Goal: Complete application form

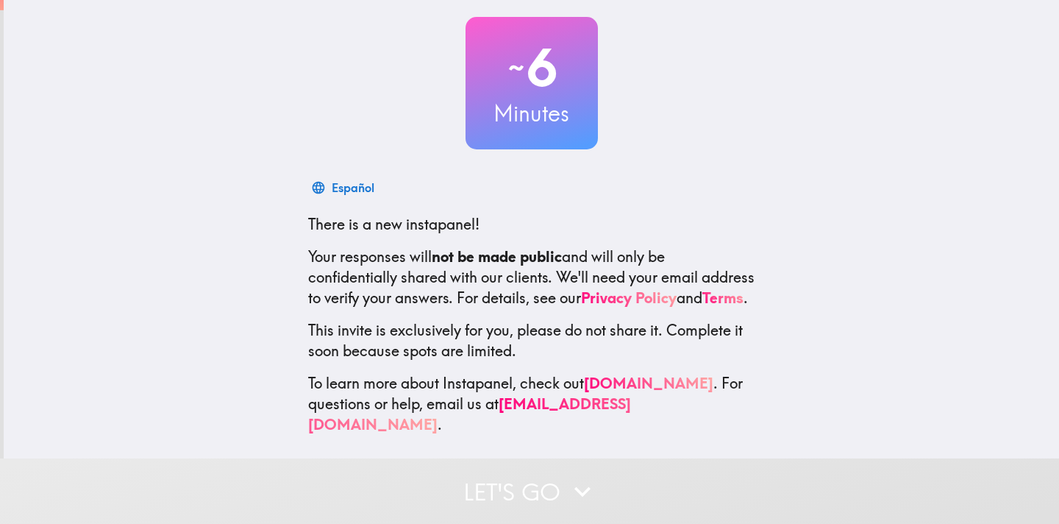
scroll to position [77, 0]
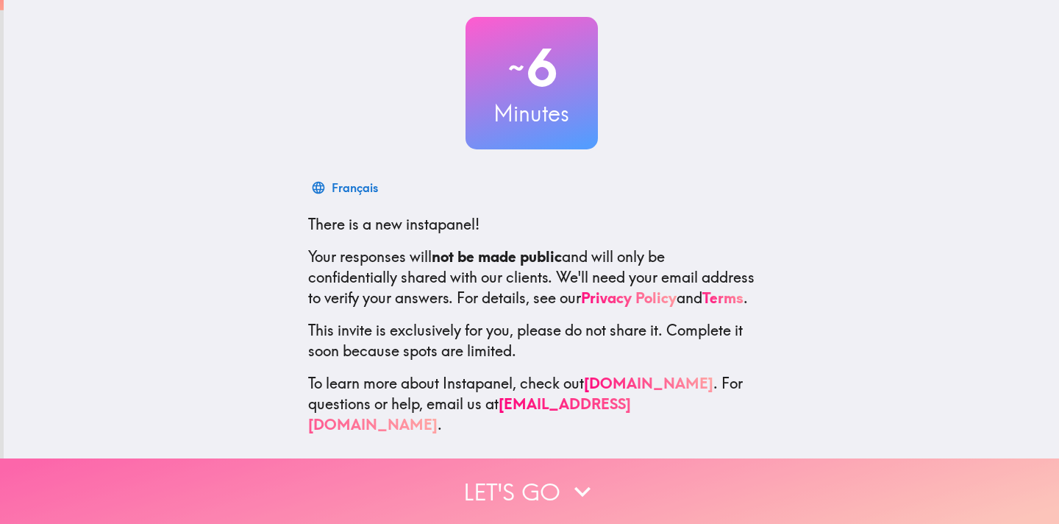
click at [531, 505] on button "Let's go" at bounding box center [529, 490] width 1059 height 65
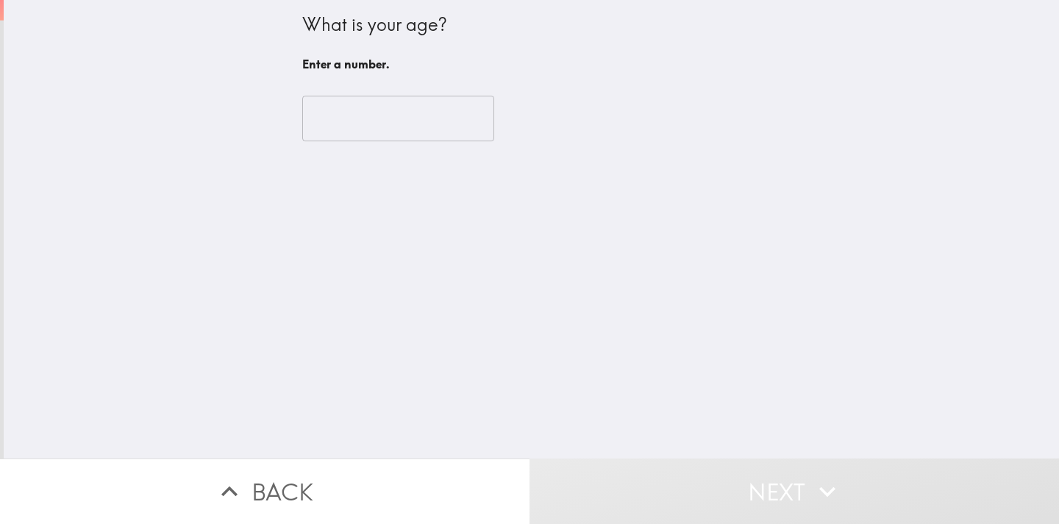
click at [420, 94] on div "​" at bounding box center [531, 118] width 459 height 81
click at [420, 112] on input "number" at bounding box center [398, 119] width 192 height 46
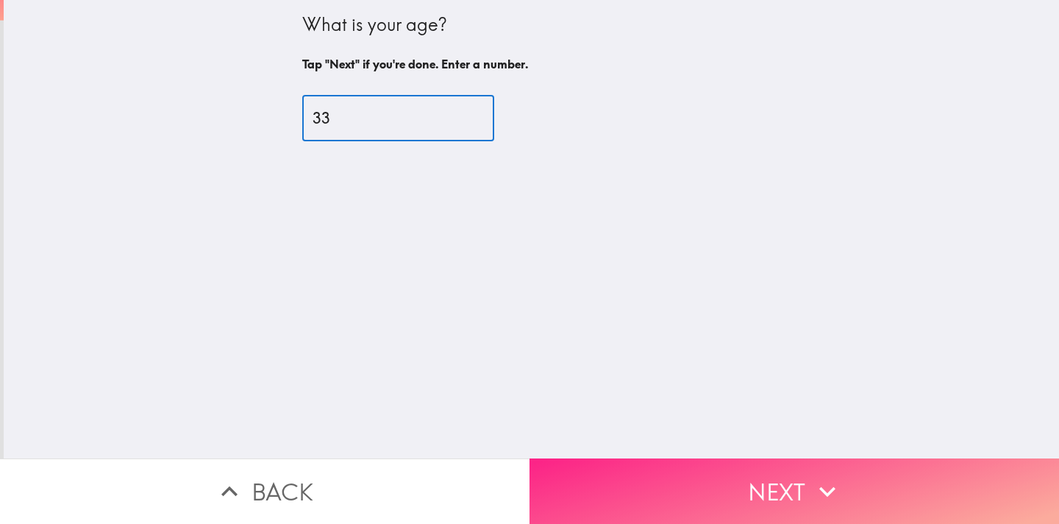
type input "33"
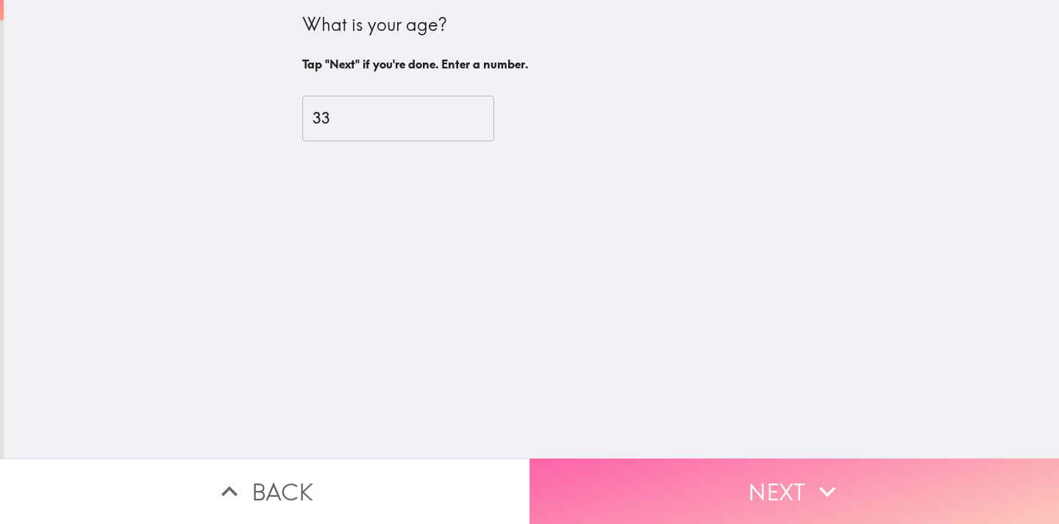
click at [864, 489] on button "Next" at bounding box center [795, 490] width 530 height 65
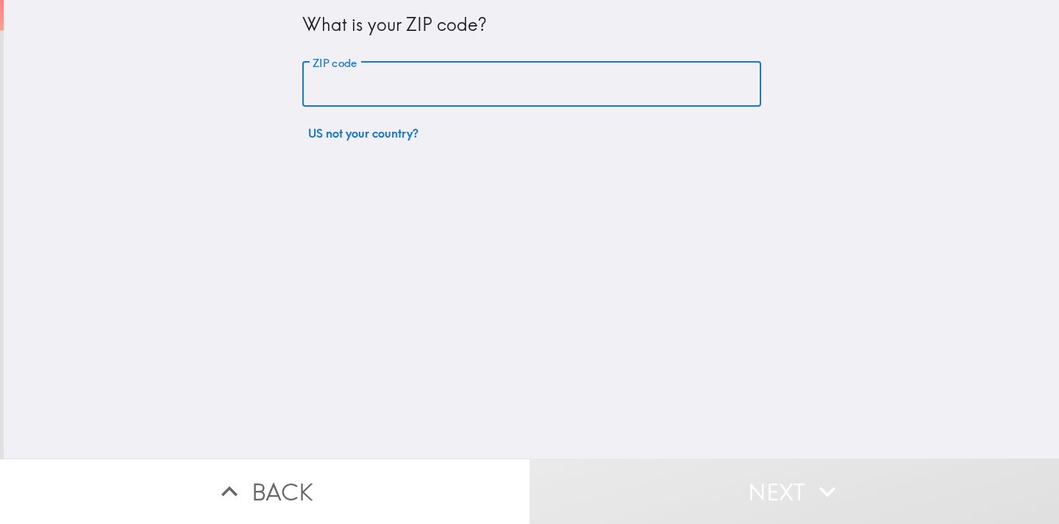
click at [396, 73] on input "ZIP code" at bounding box center [531, 85] width 459 height 46
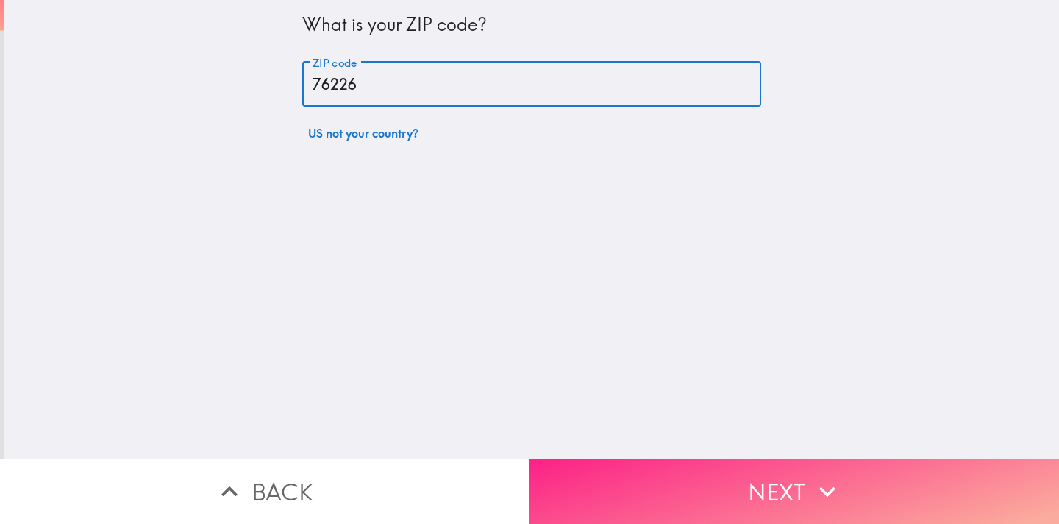
type input "76226"
click at [689, 498] on button "Next" at bounding box center [795, 490] width 530 height 65
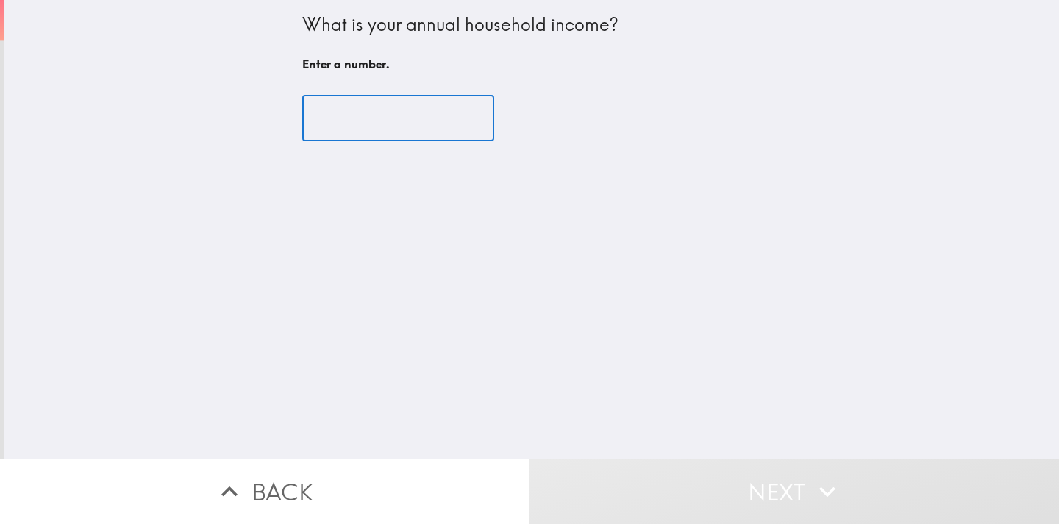
click at [368, 115] on input "number" at bounding box center [398, 119] width 192 height 46
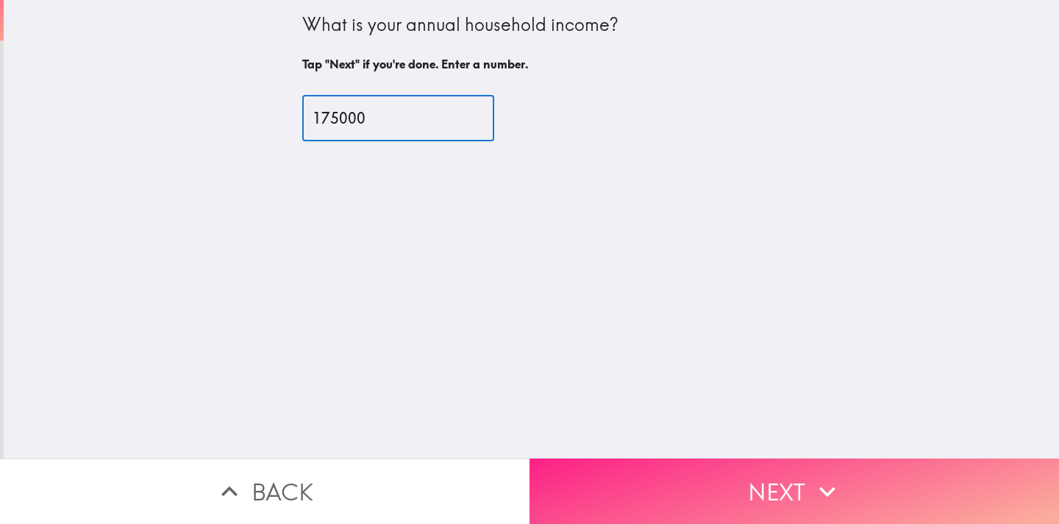
type input "175000"
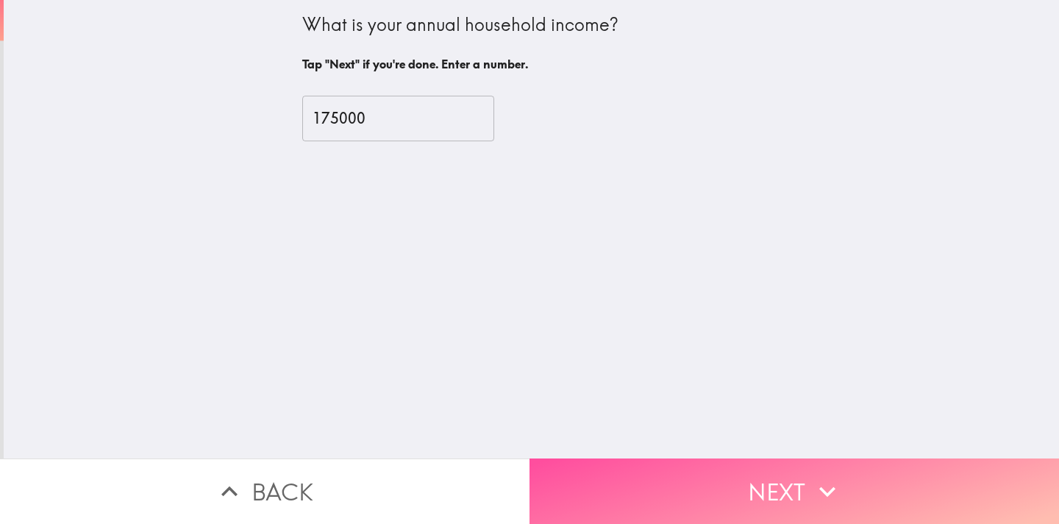
drag, startPoint x: 604, startPoint y: 489, endPoint x: 593, endPoint y: 485, distance: 11.6
click at [603, 489] on button "Next" at bounding box center [795, 490] width 530 height 65
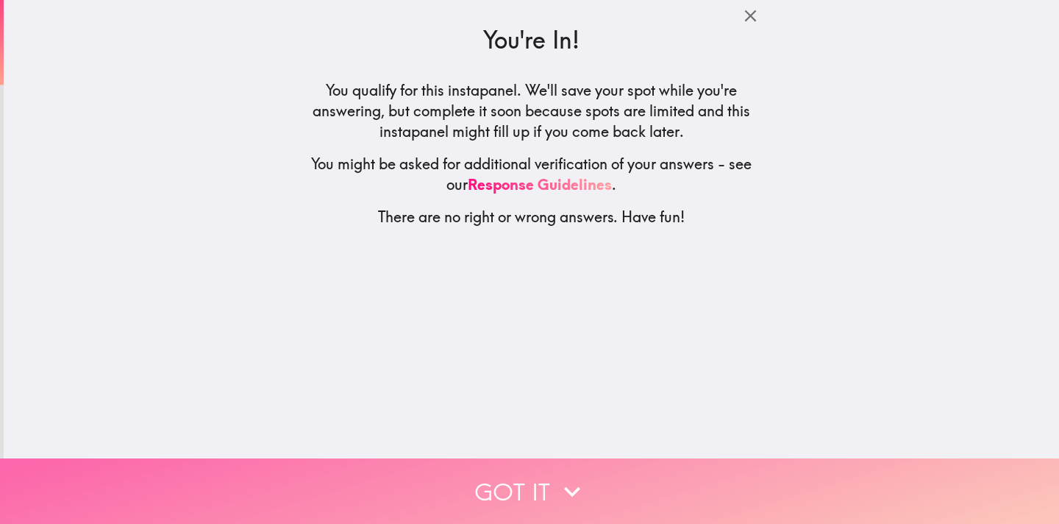
click at [490, 488] on button "Got it" at bounding box center [529, 490] width 1059 height 65
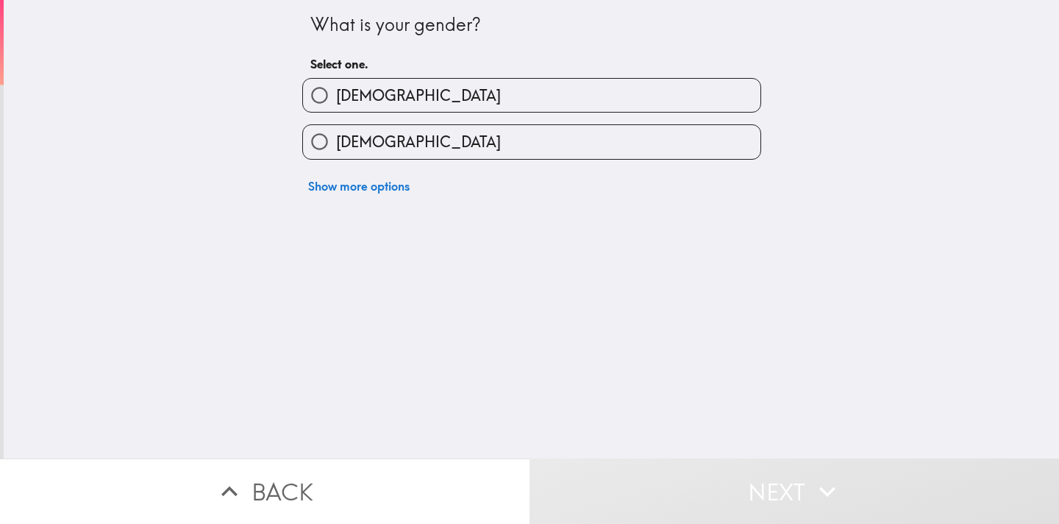
click at [358, 151] on span "[DEMOGRAPHIC_DATA]" at bounding box center [418, 142] width 165 height 21
click at [336, 151] on input "[DEMOGRAPHIC_DATA]" at bounding box center [319, 141] width 33 height 33
radio input "true"
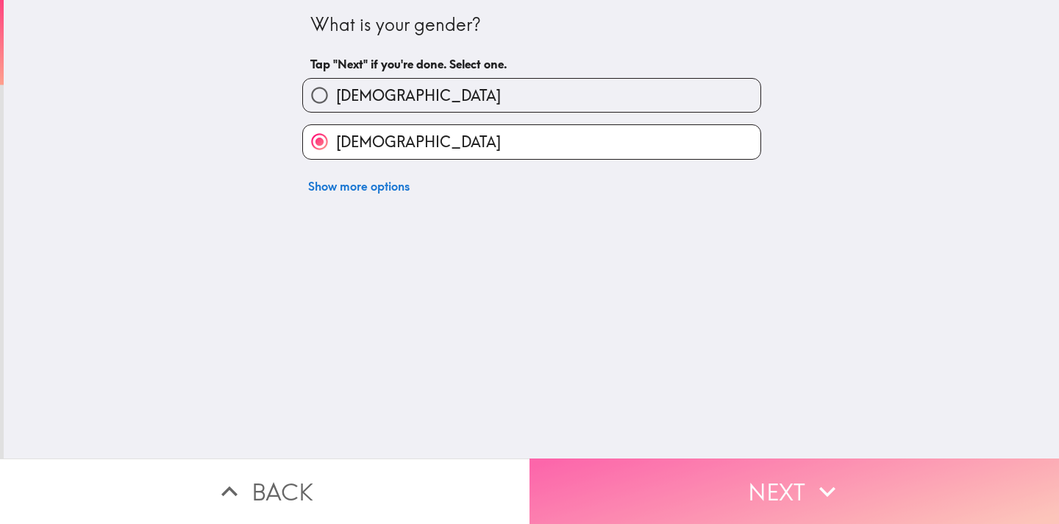
click at [611, 500] on button "Next" at bounding box center [795, 490] width 530 height 65
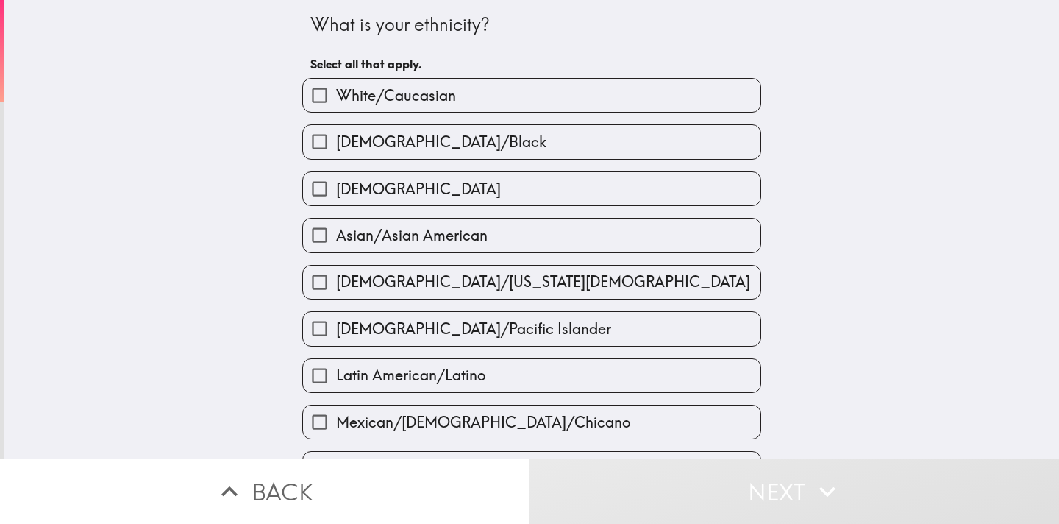
click at [404, 100] on span "White/Caucasian" at bounding box center [396, 95] width 120 height 21
click at [336, 100] on input "White/Caucasian" at bounding box center [319, 95] width 33 height 33
checkbox input "true"
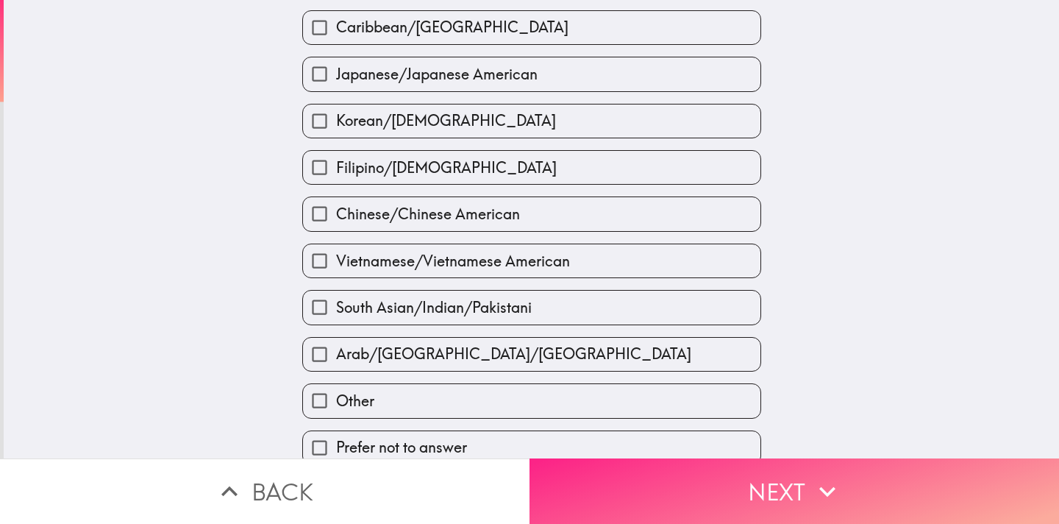
click at [594, 476] on button "Next" at bounding box center [795, 490] width 530 height 65
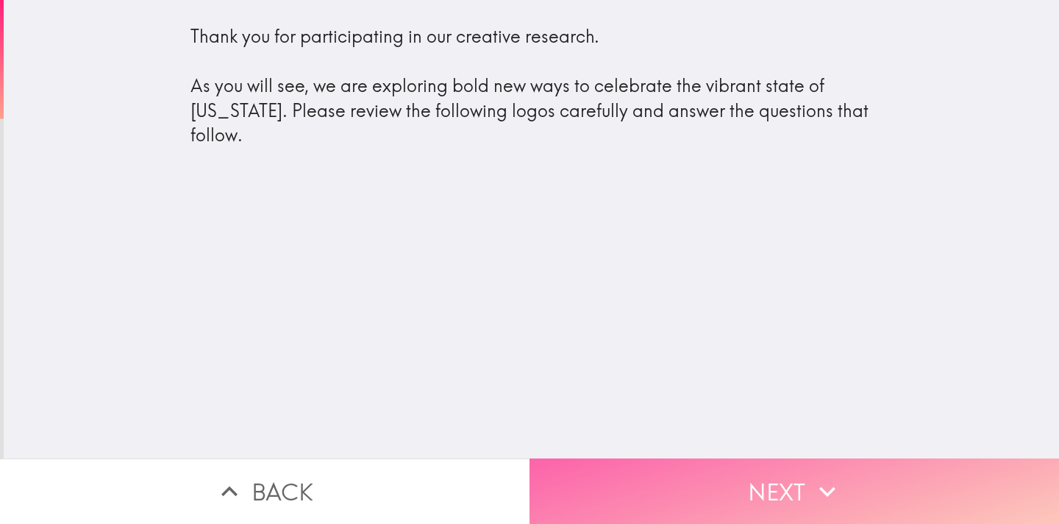
click at [605, 485] on button "Next" at bounding box center [795, 490] width 530 height 65
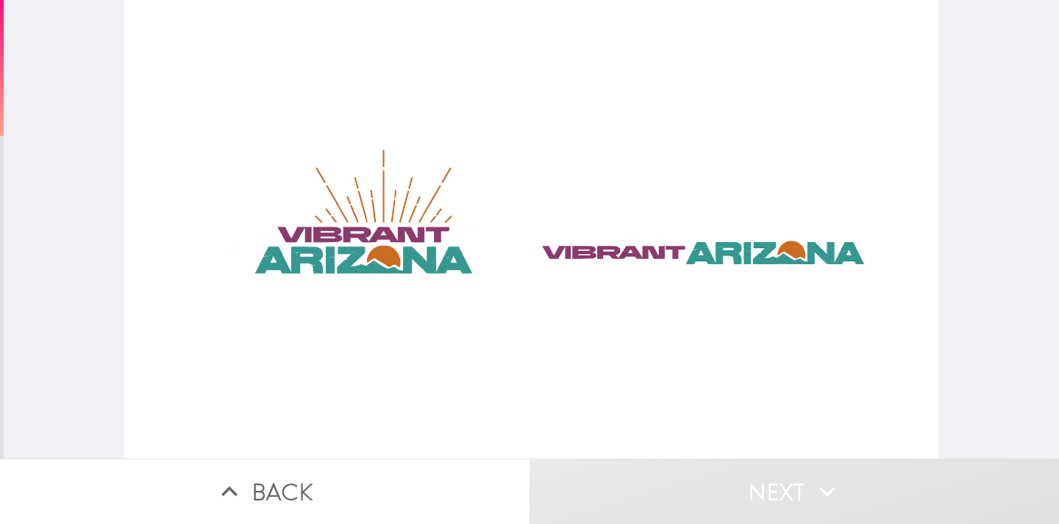
click at [394, 241] on div at bounding box center [531, 229] width 815 height 458
click at [597, 260] on div at bounding box center [531, 229] width 815 height 458
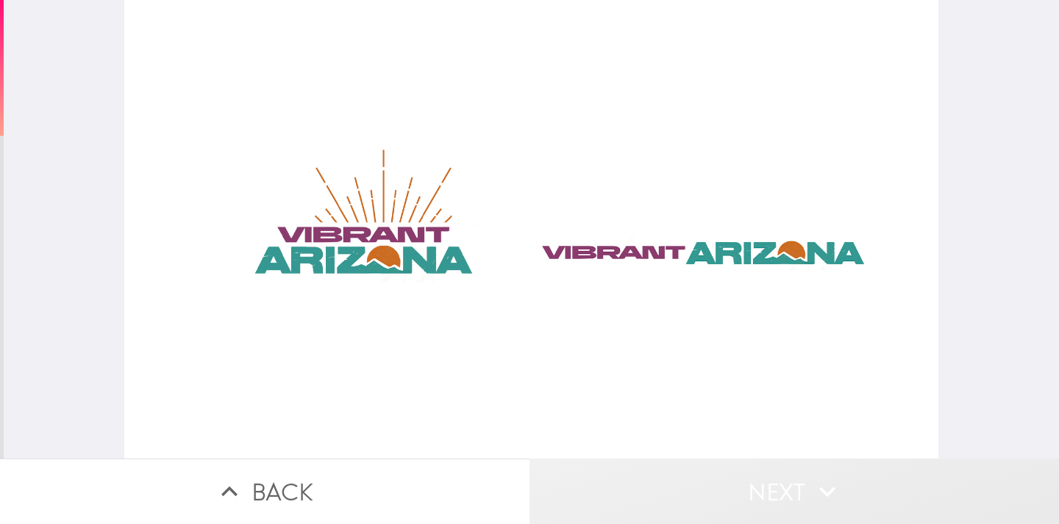
click at [643, 509] on button "Next" at bounding box center [795, 490] width 530 height 65
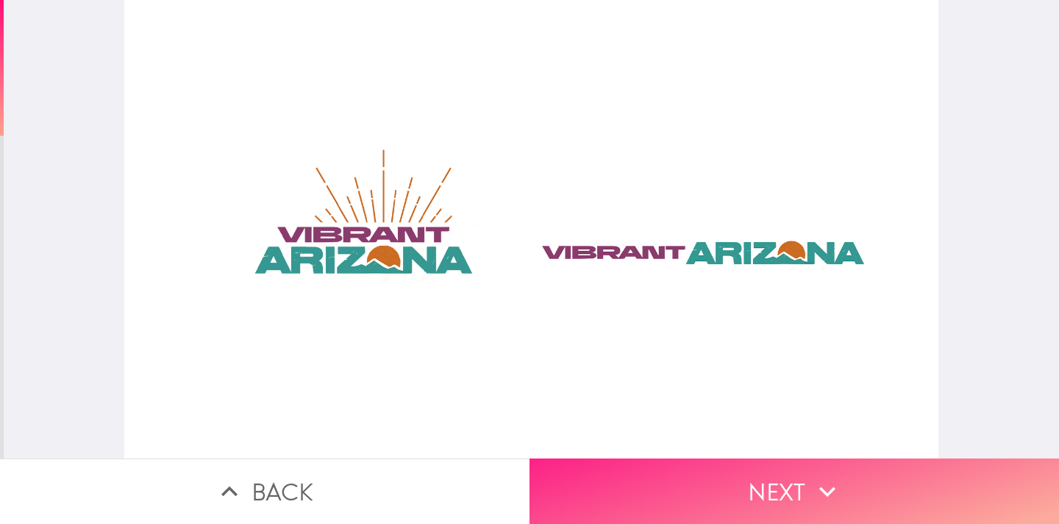
click at [568, 509] on button "Next" at bounding box center [795, 490] width 530 height 65
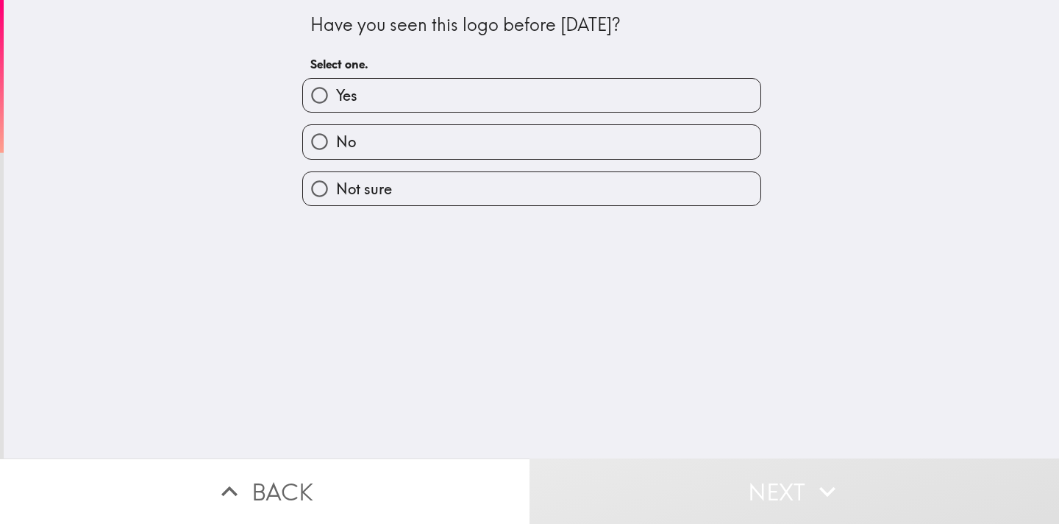
click at [410, 144] on label "No" at bounding box center [531, 141] width 457 height 33
click at [336, 144] on input "No" at bounding box center [319, 141] width 33 height 33
radio input "true"
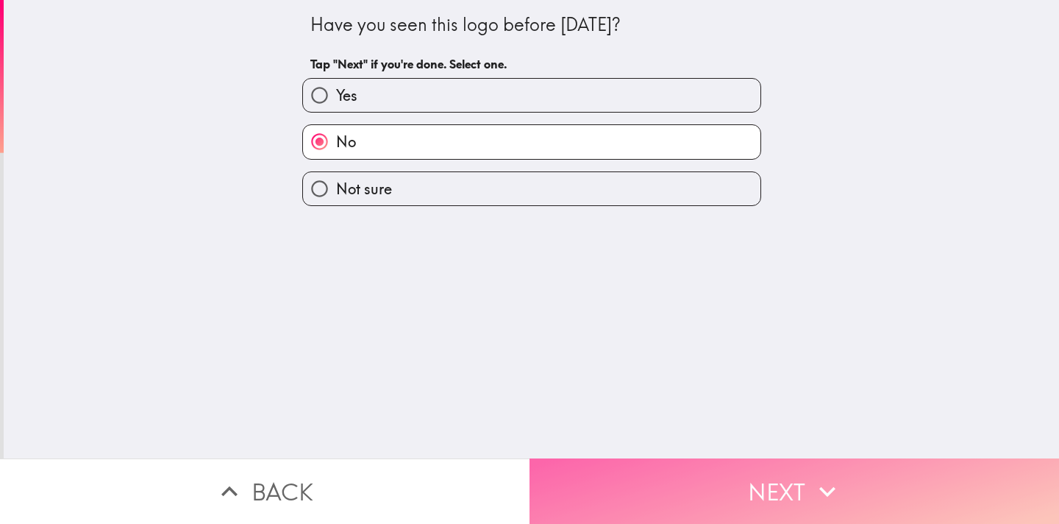
click at [680, 485] on button "Next" at bounding box center [795, 490] width 530 height 65
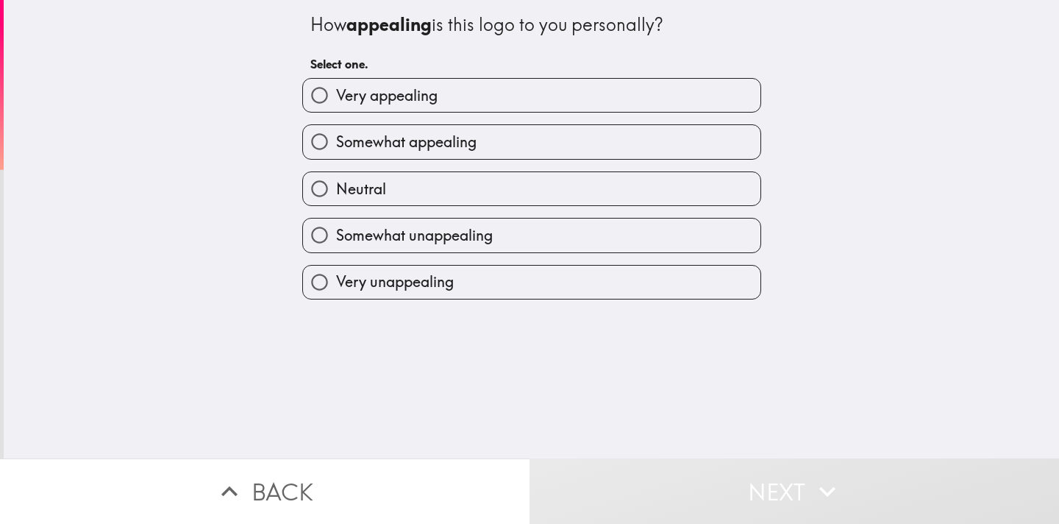
click at [381, 79] on label "Very appealing" at bounding box center [531, 95] width 457 height 33
click at [336, 79] on input "Very appealing" at bounding box center [319, 95] width 33 height 33
radio input "true"
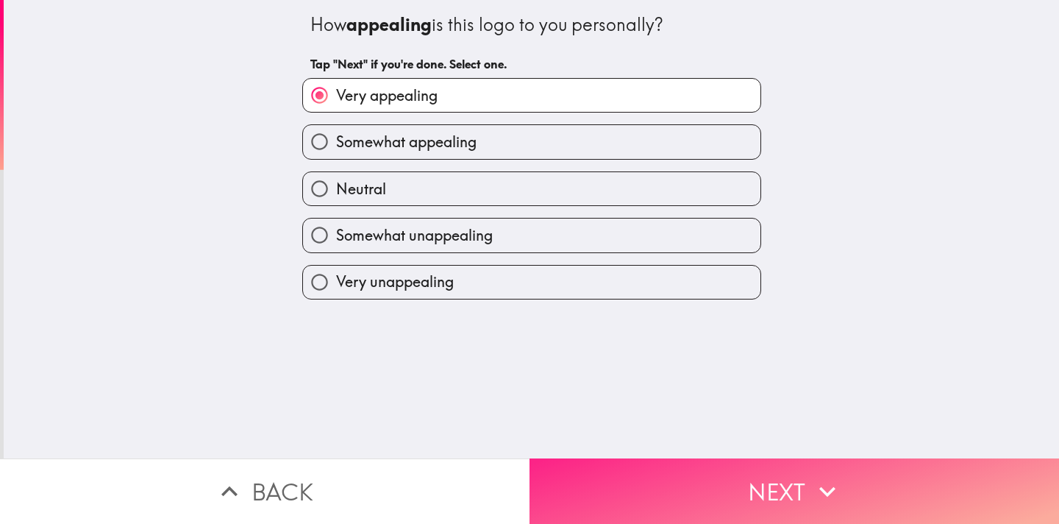
click at [681, 460] on button "Next" at bounding box center [795, 490] width 530 height 65
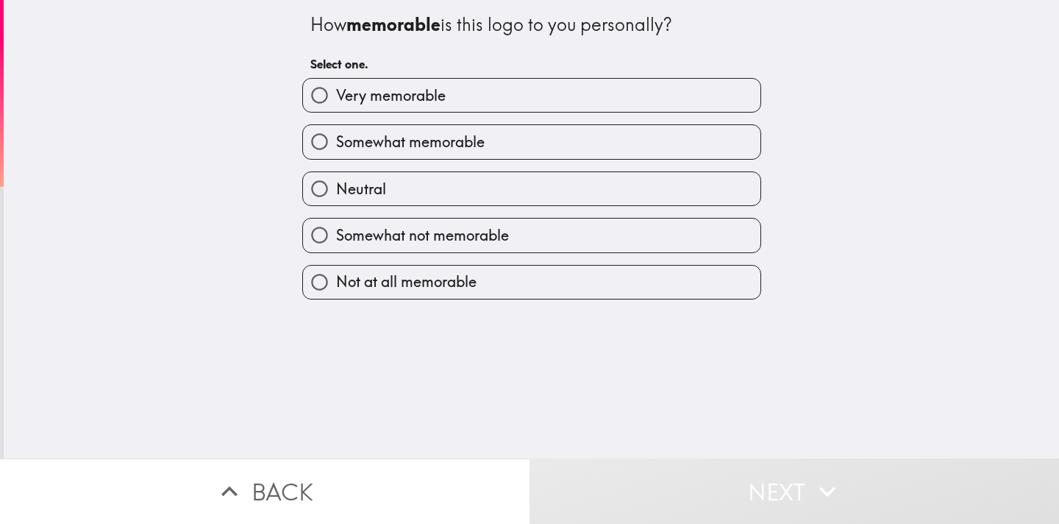
click at [413, 135] on span "Somewhat memorable" at bounding box center [410, 142] width 149 height 21
click at [336, 135] on input "Somewhat memorable" at bounding box center [319, 141] width 33 height 33
radio input "true"
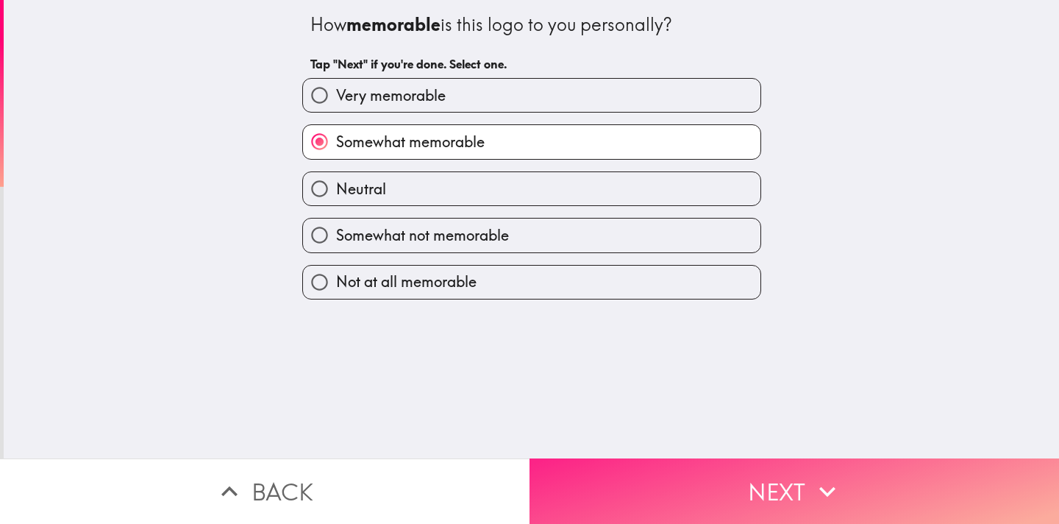
click at [682, 522] on button "Next" at bounding box center [795, 490] width 530 height 65
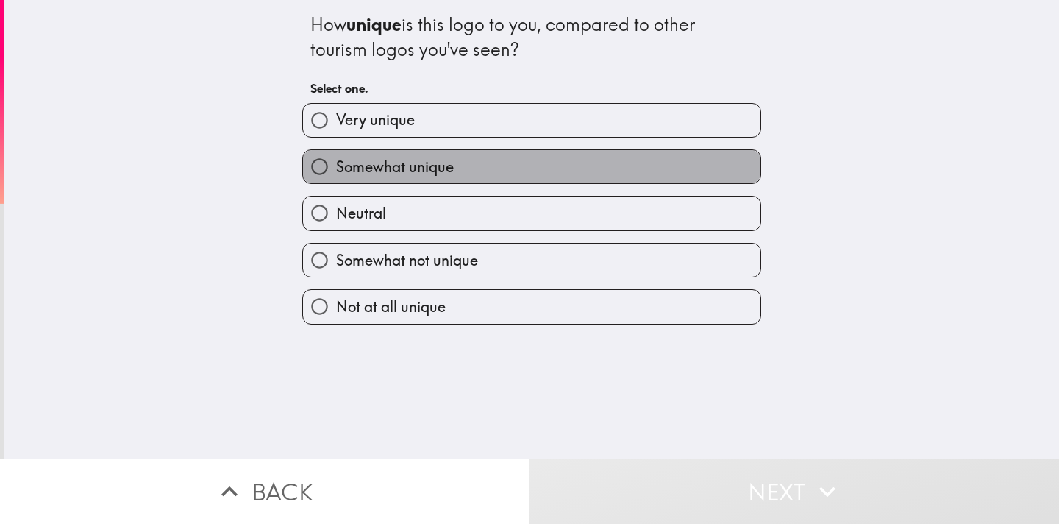
click at [407, 165] on span "Somewhat unique" at bounding box center [395, 167] width 118 height 21
click at [336, 165] on input "Somewhat unique" at bounding box center [319, 166] width 33 height 33
radio input "true"
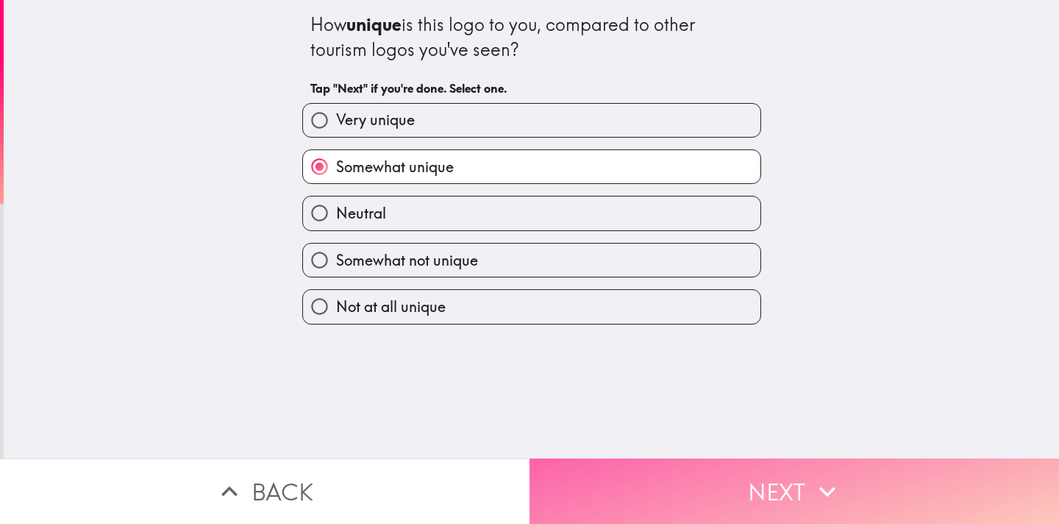
click at [664, 488] on button "Next" at bounding box center [795, 490] width 530 height 65
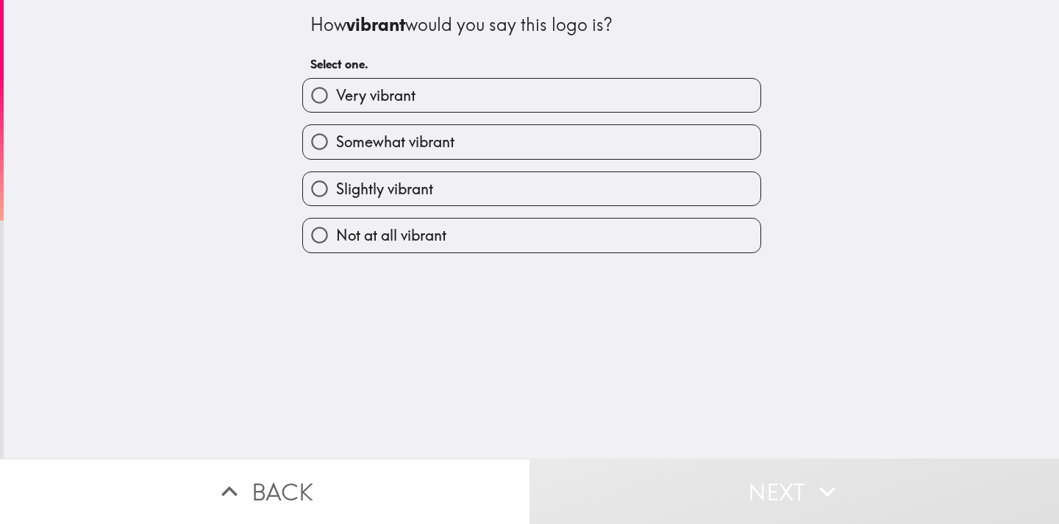
click at [472, 102] on label "Very vibrant" at bounding box center [531, 95] width 457 height 33
click at [336, 102] on input "Very vibrant" at bounding box center [319, 95] width 33 height 33
radio input "true"
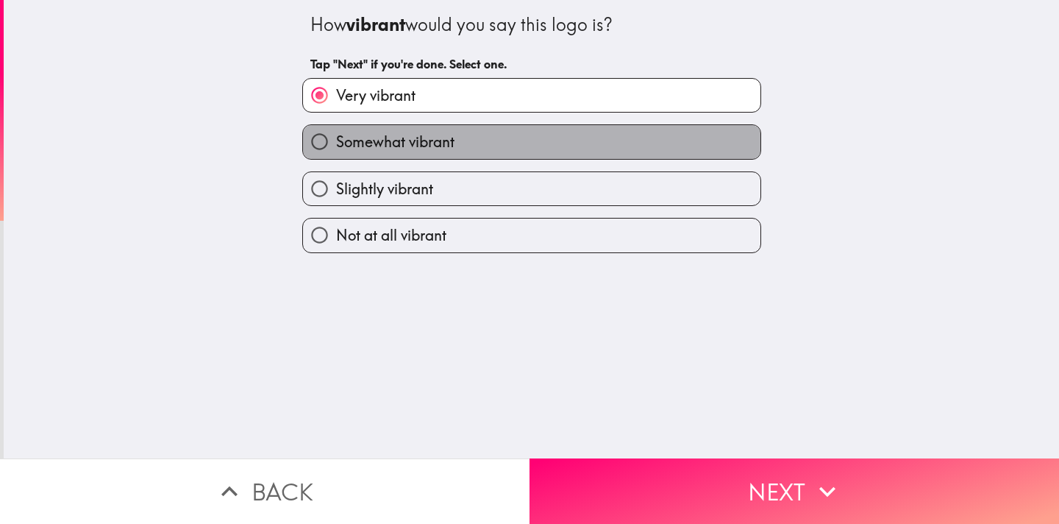
click at [510, 138] on label "Somewhat vibrant" at bounding box center [531, 141] width 457 height 33
click at [336, 138] on input "Somewhat vibrant" at bounding box center [319, 141] width 33 height 33
radio input "true"
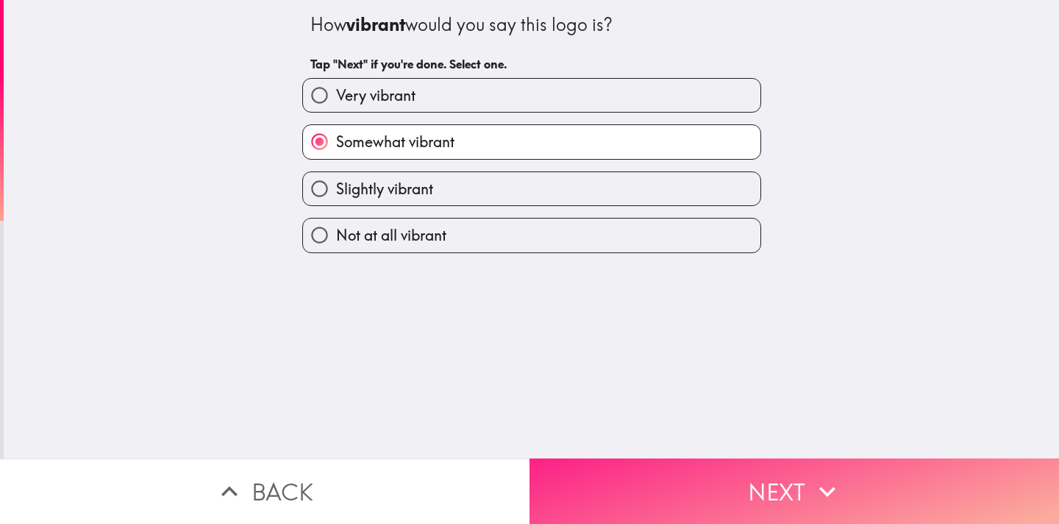
click at [638, 492] on button "Next" at bounding box center [795, 490] width 530 height 65
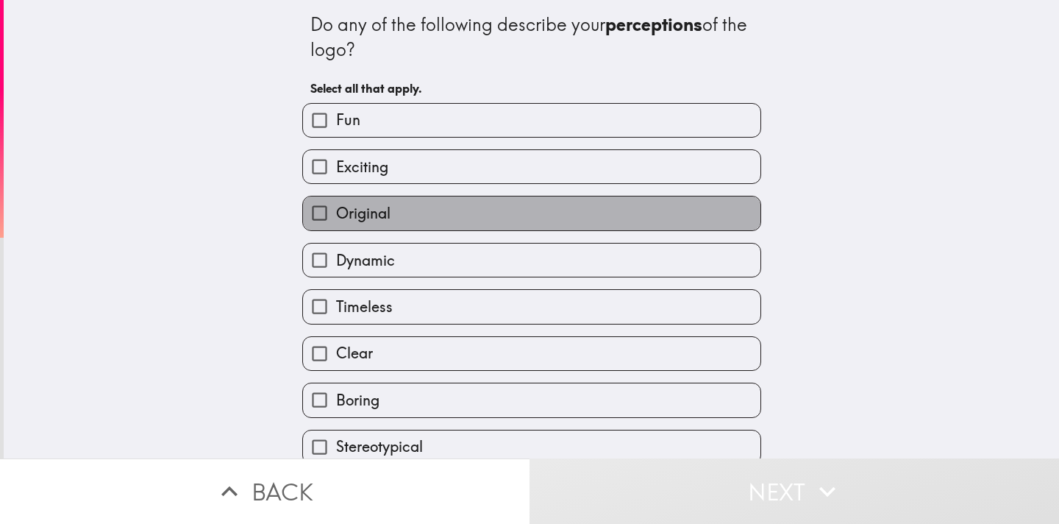
click at [394, 220] on label "Original" at bounding box center [531, 212] width 457 height 33
click at [336, 220] on input "Original" at bounding box center [319, 212] width 33 height 33
checkbox input "true"
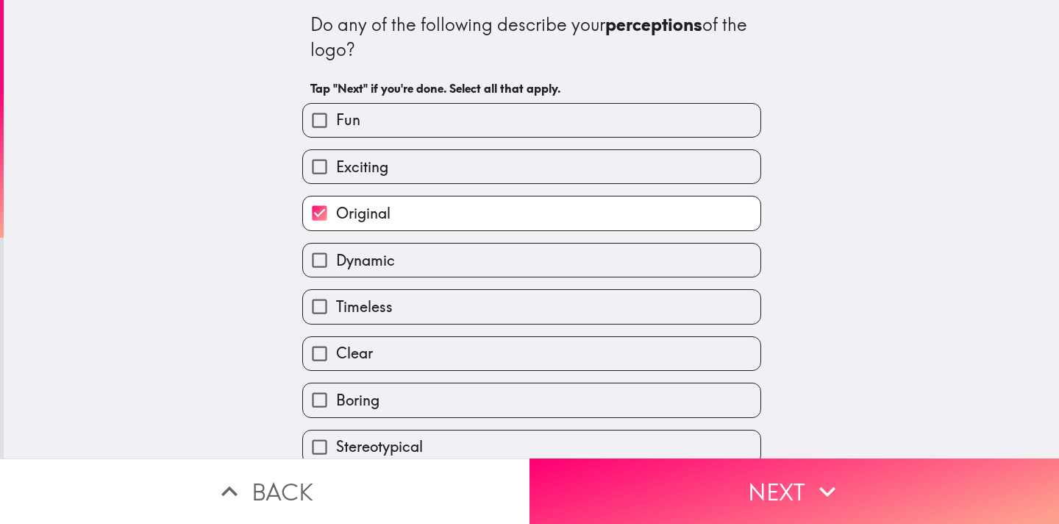
scroll to position [21, 0]
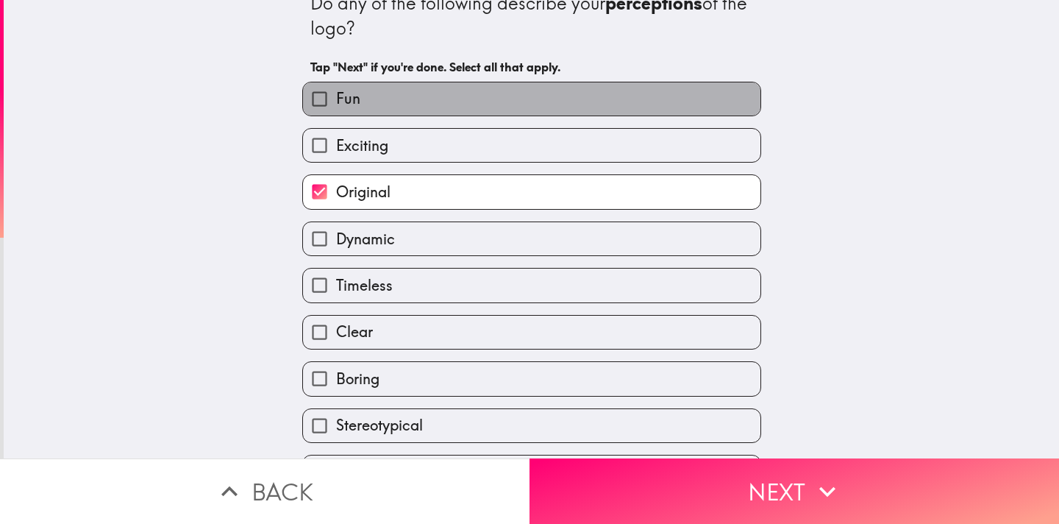
click at [359, 92] on span "Fun" at bounding box center [348, 98] width 24 height 21
click at [336, 92] on input "Fun" at bounding box center [319, 98] width 33 height 33
checkbox input "true"
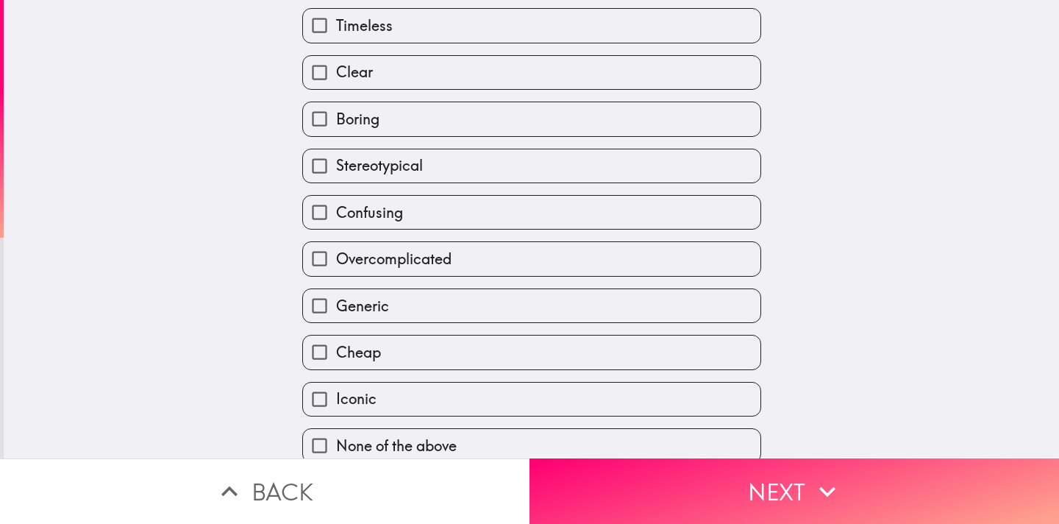
scroll to position [280, 0]
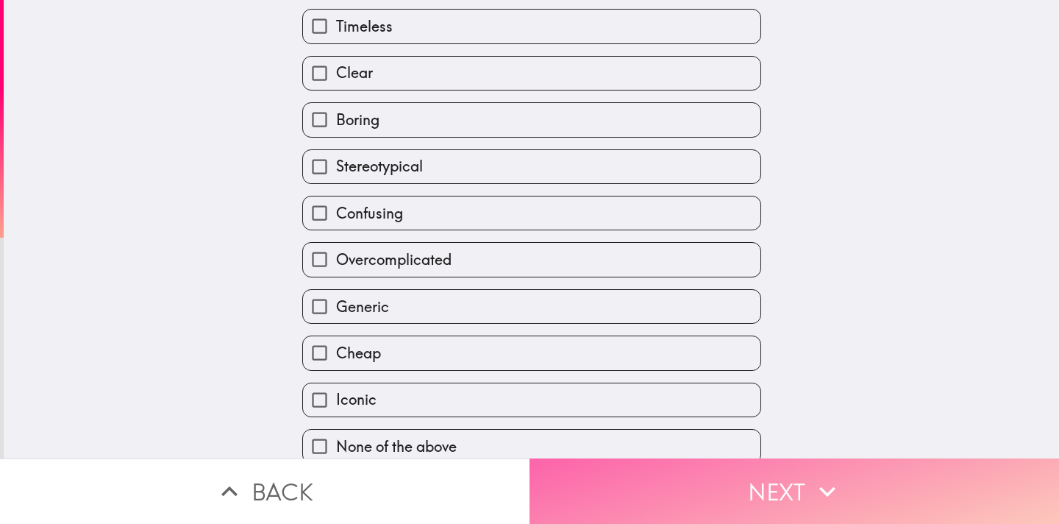
click at [614, 490] on button "Next" at bounding box center [795, 490] width 530 height 65
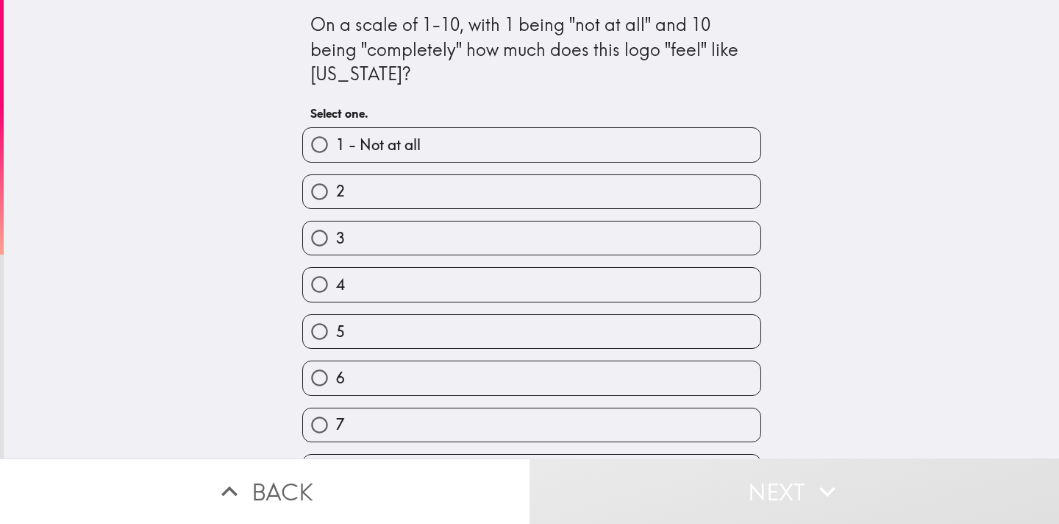
scroll to position [11, 0]
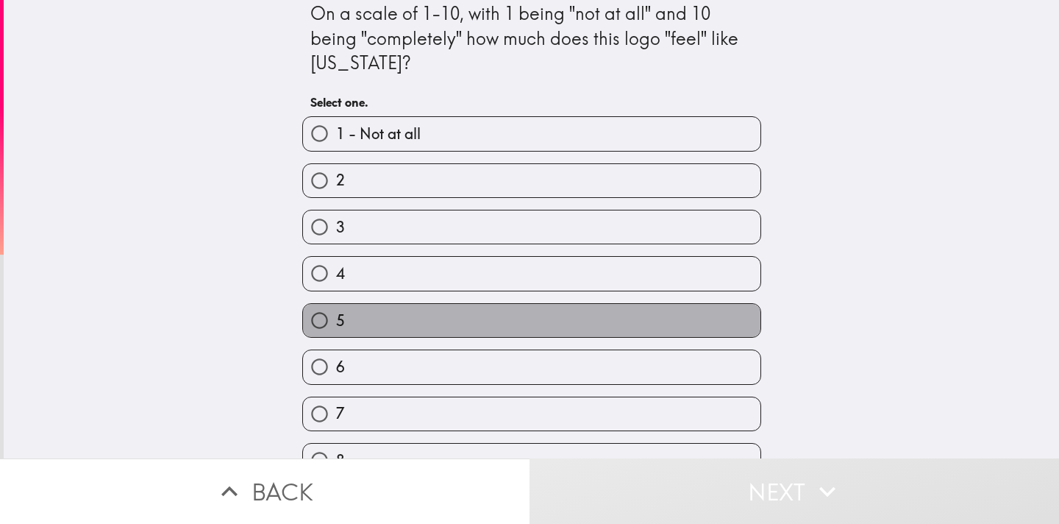
click at [444, 311] on label "5" at bounding box center [531, 320] width 457 height 33
click at [336, 311] on input "5" at bounding box center [319, 320] width 33 height 33
radio input "true"
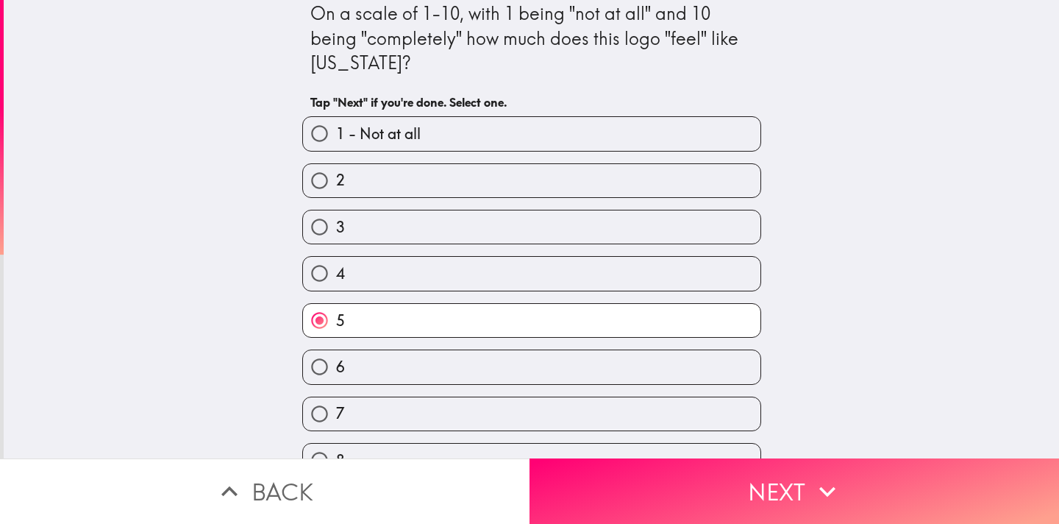
click at [460, 352] on label "6" at bounding box center [531, 366] width 457 height 33
click at [336, 352] on input "6" at bounding box center [319, 366] width 33 height 33
radio input "true"
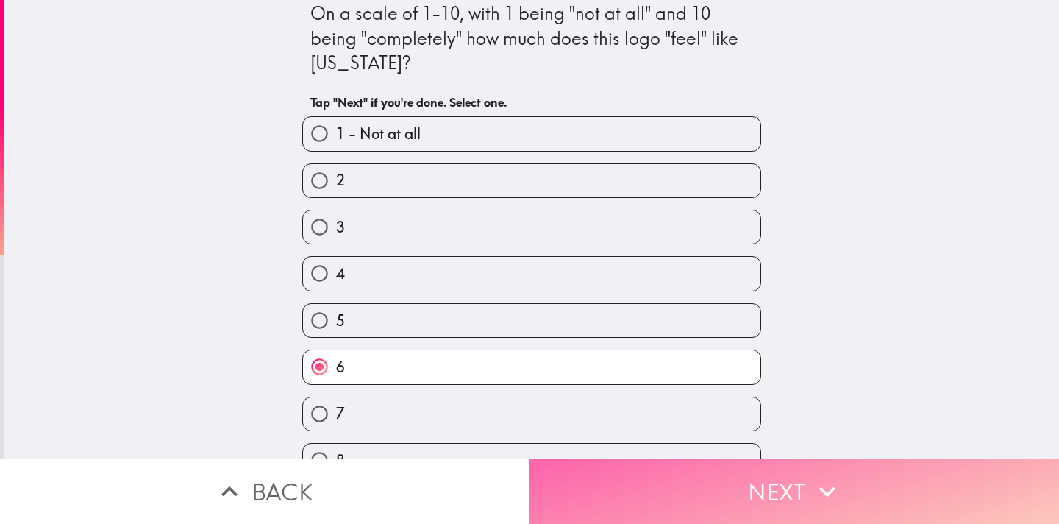
click at [574, 506] on button "Next" at bounding box center [795, 490] width 530 height 65
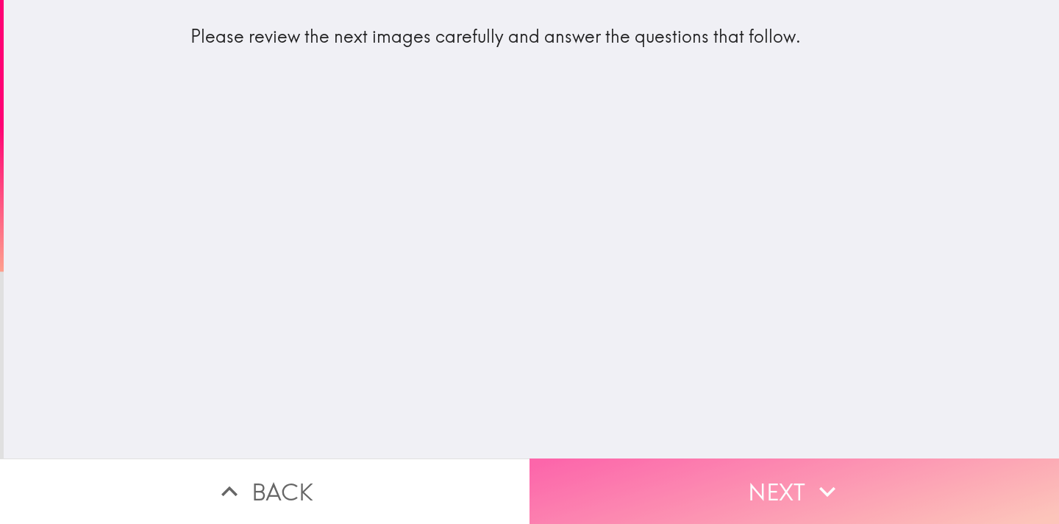
click at [605, 502] on button "Next" at bounding box center [795, 490] width 530 height 65
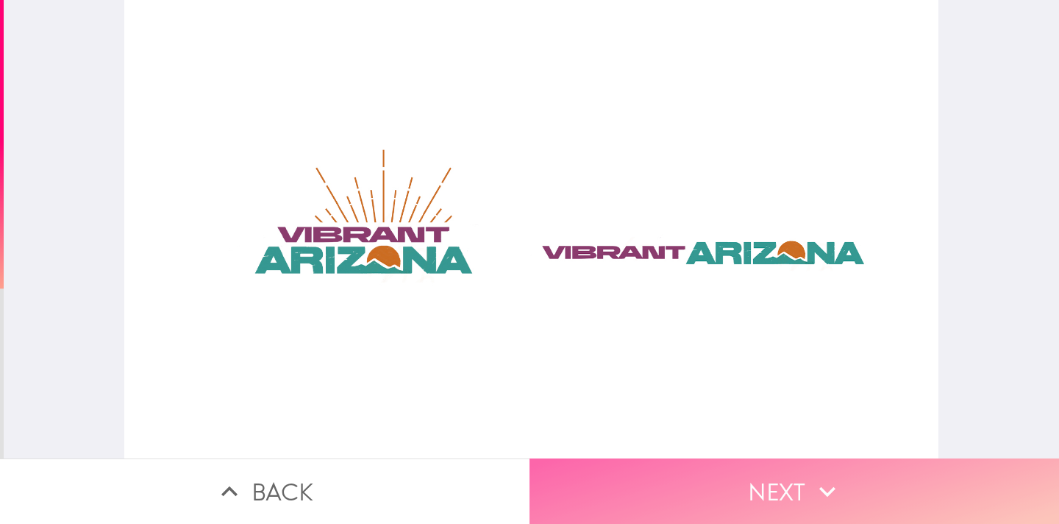
click at [552, 488] on button "Next" at bounding box center [795, 490] width 530 height 65
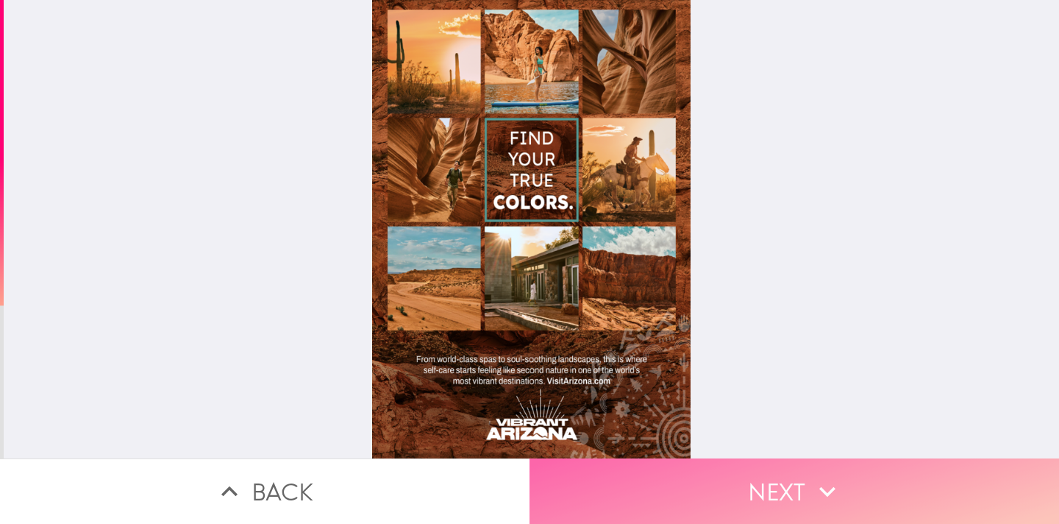
click at [672, 486] on button "Next" at bounding box center [795, 490] width 530 height 65
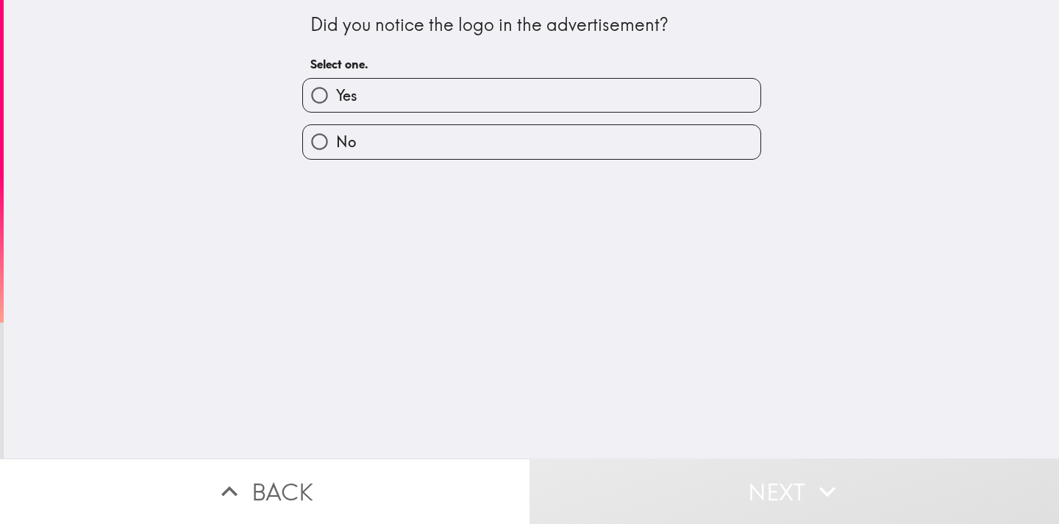
click at [429, 96] on label "Yes" at bounding box center [531, 95] width 457 height 33
click at [336, 96] on input "Yes" at bounding box center [319, 95] width 33 height 33
radio input "true"
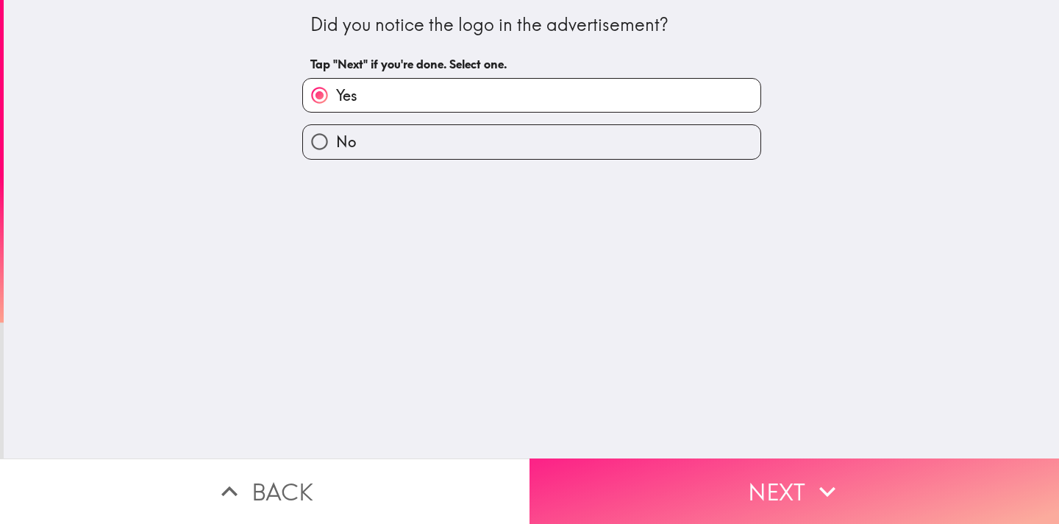
click at [640, 488] on button "Next" at bounding box center [795, 490] width 530 height 65
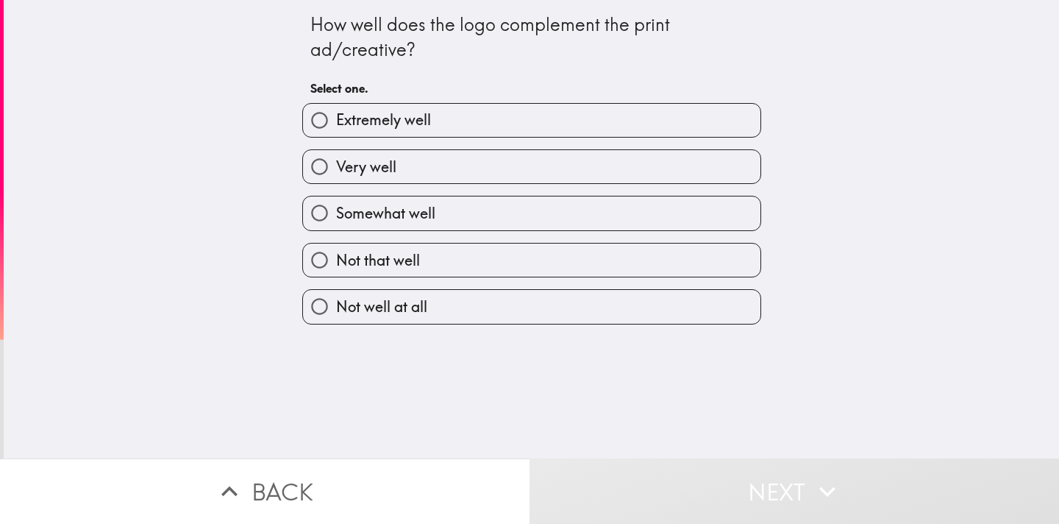
click at [454, 221] on label "Somewhat well" at bounding box center [531, 212] width 457 height 33
click at [336, 221] on input "Somewhat well" at bounding box center [319, 212] width 33 height 33
radio input "true"
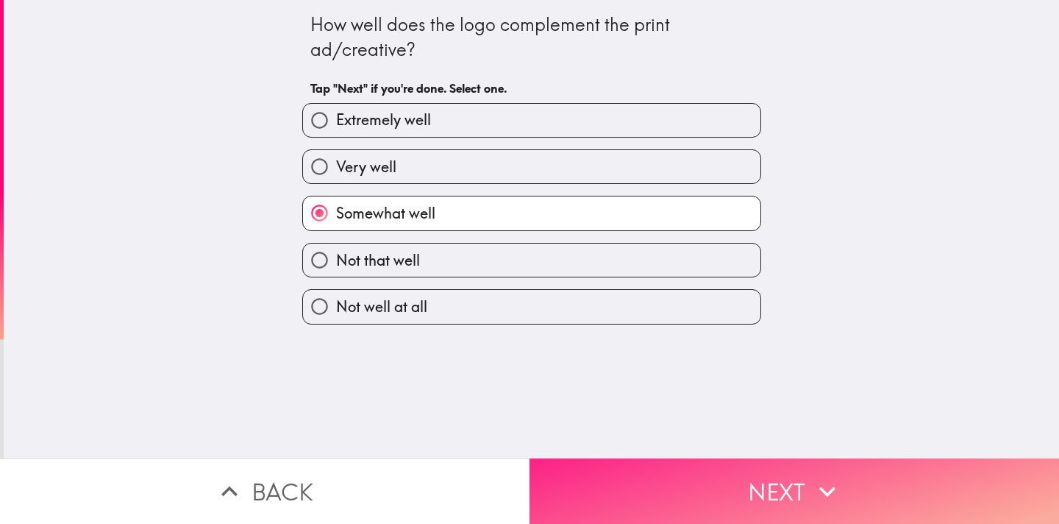
click at [651, 492] on button "Next" at bounding box center [795, 490] width 530 height 65
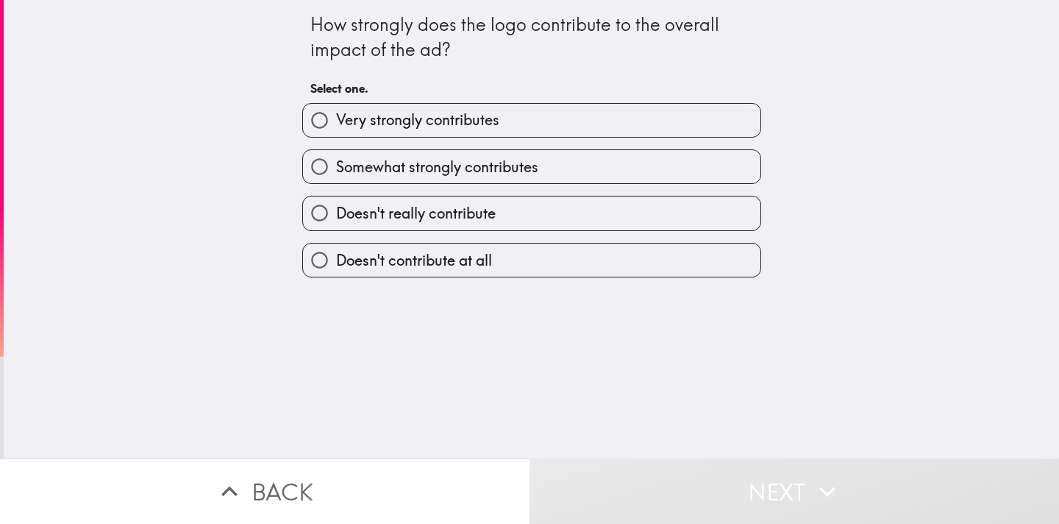
click at [469, 218] on span "Doesn't really contribute" at bounding box center [416, 213] width 160 height 21
click at [336, 218] on input "Doesn't really contribute" at bounding box center [319, 212] width 33 height 33
radio input "true"
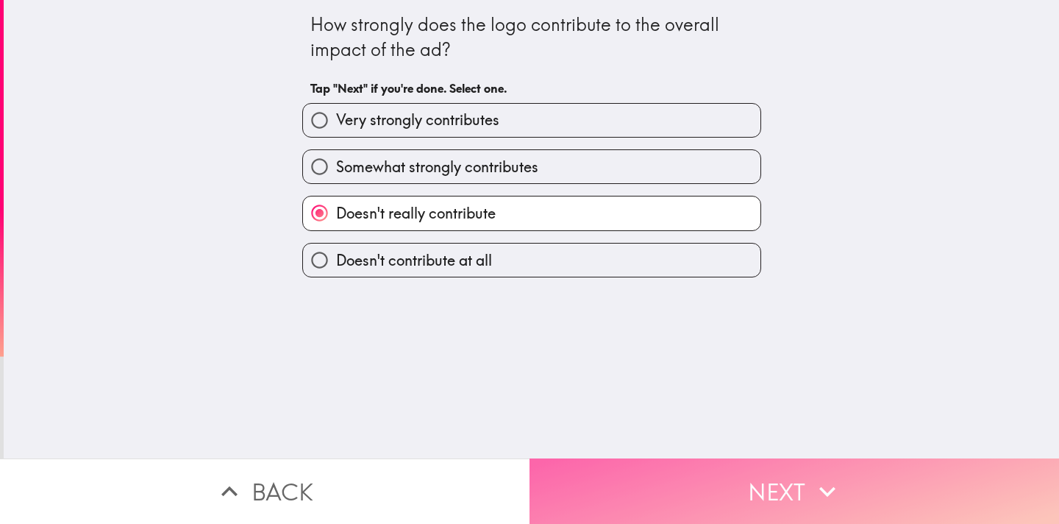
click at [641, 512] on button "Next" at bounding box center [795, 490] width 530 height 65
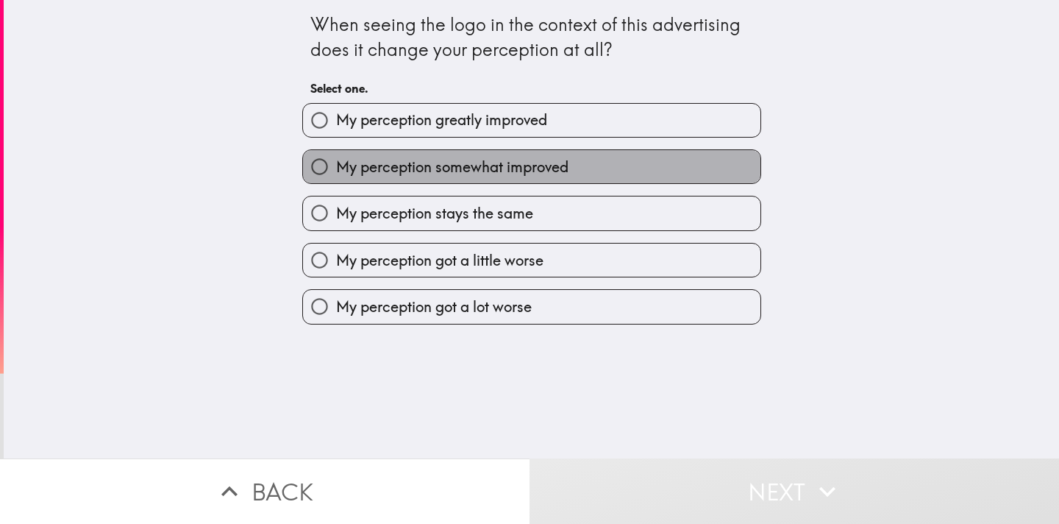
click at [452, 171] on span "My perception somewhat improved" at bounding box center [452, 167] width 232 height 21
click at [336, 171] on input "My perception somewhat improved" at bounding box center [319, 166] width 33 height 33
radio input "true"
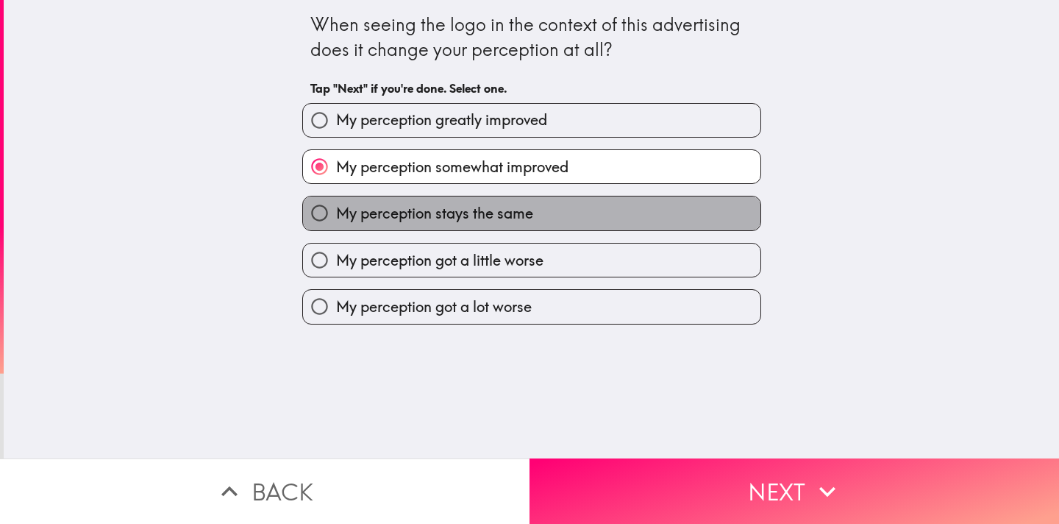
click at [484, 218] on span "My perception stays the same" at bounding box center [434, 213] width 197 height 21
click at [336, 218] on input "My perception stays the same" at bounding box center [319, 212] width 33 height 33
radio input "true"
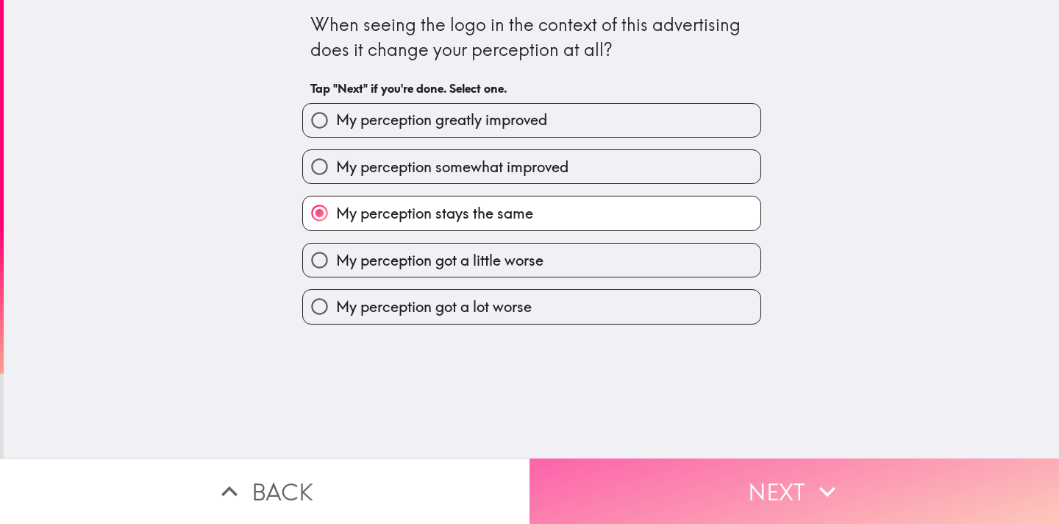
click at [616, 500] on button "Next" at bounding box center [795, 490] width 530 height 65
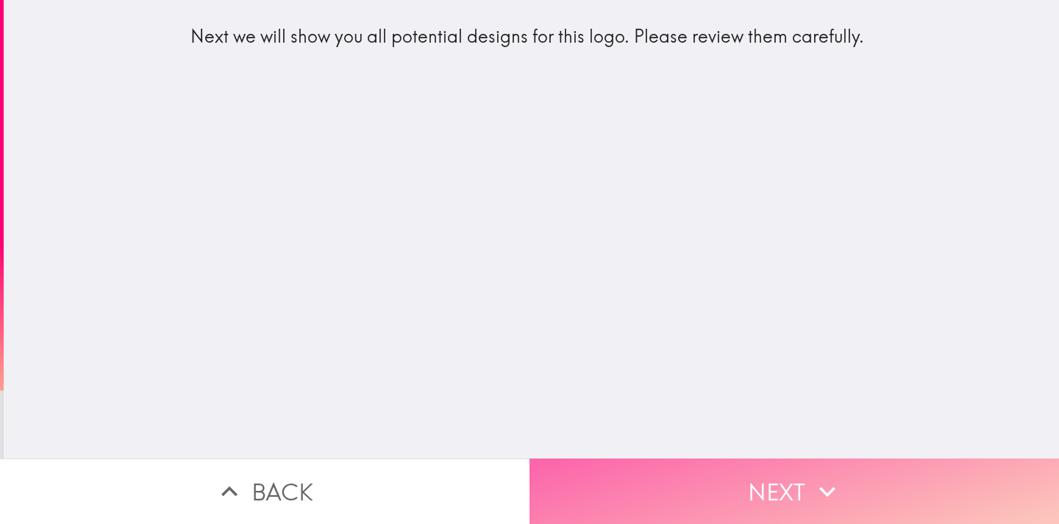
click at [624, 504] on button "Next" at bounding box center [795, 490] width 530 height 65
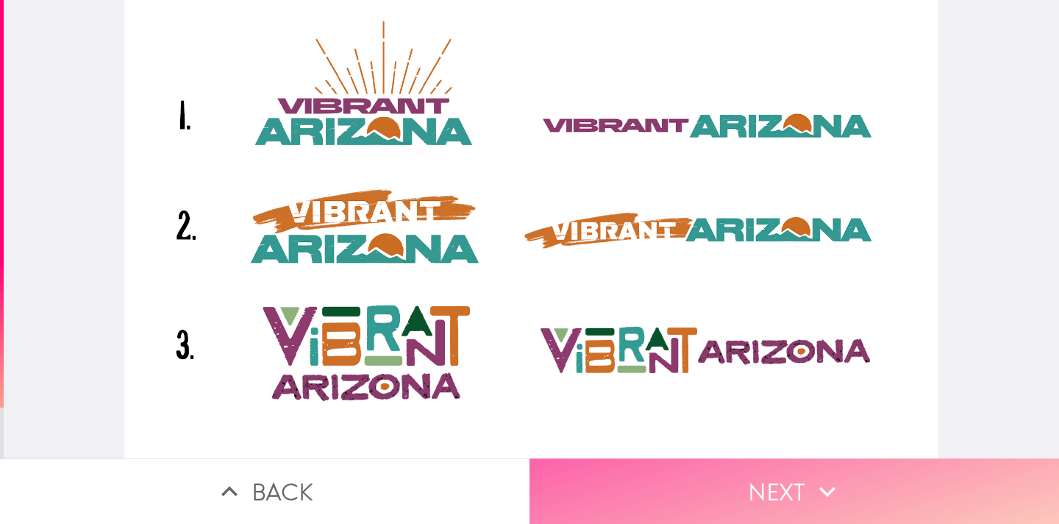
click at [663, 500] on button "Next" at bounding box center [795, 490] width 530 height 65
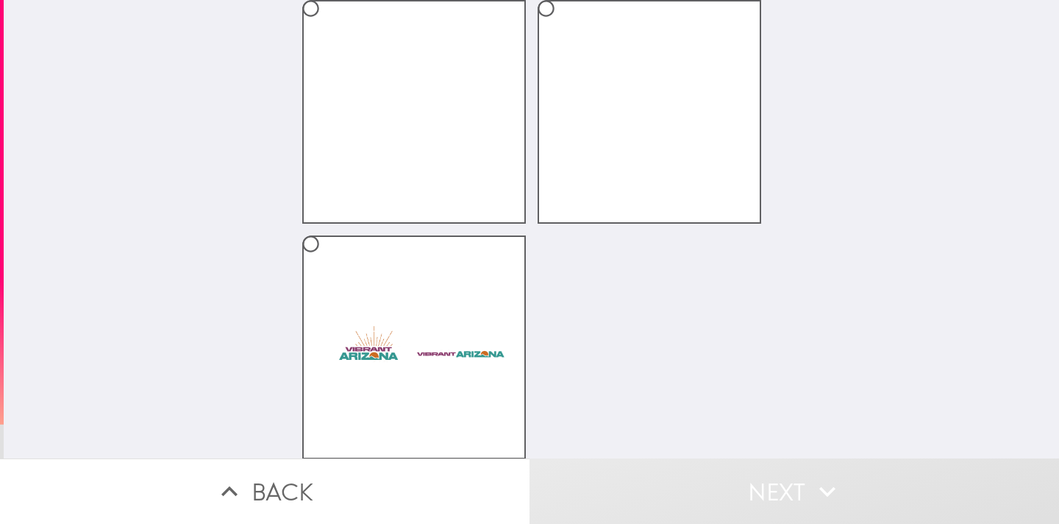
scroll to position [127, 0]
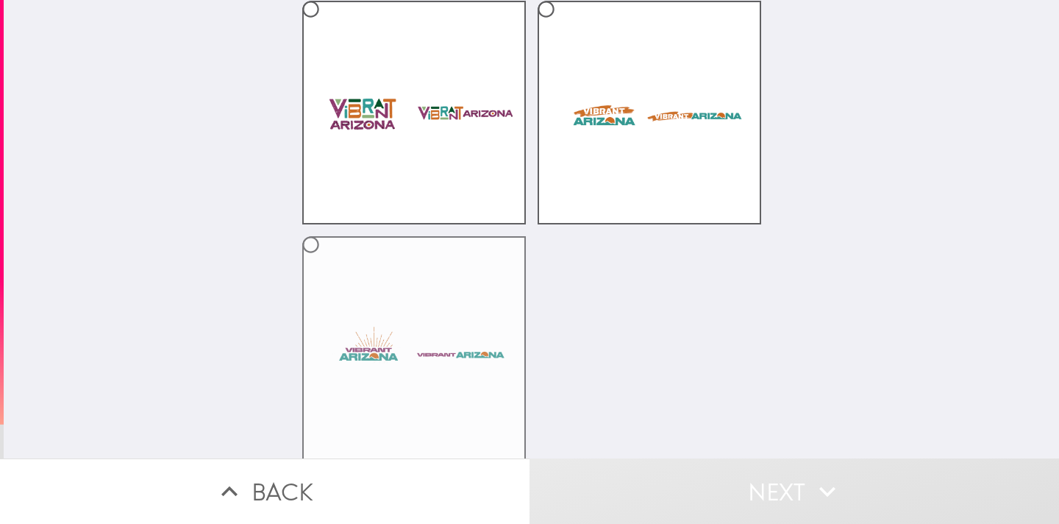
click at [470, 368] on label at bounding box center [414, 348] width 224 height 224
click at [327, 261] on input "radio" at bounding box center [310, 244] width 33 height 33
radio input "true"
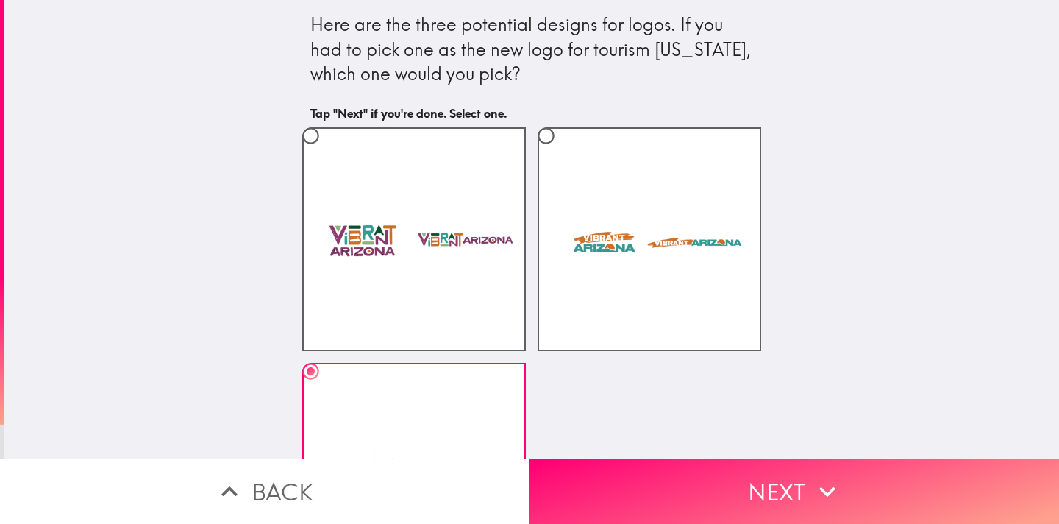
scroll to position [0, 0]
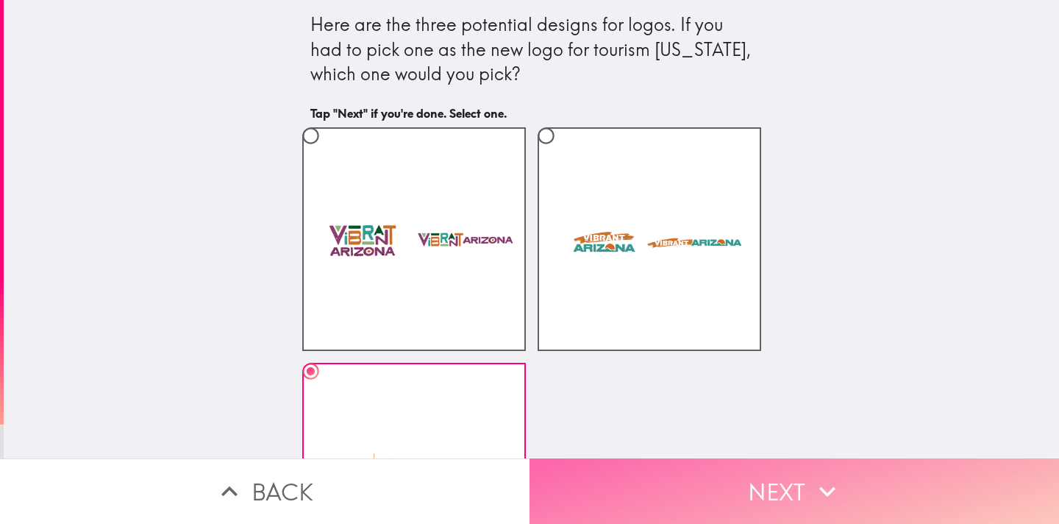
click at [635, 477] on button "Next" at bounding box center [795, 490] width 530 height 65
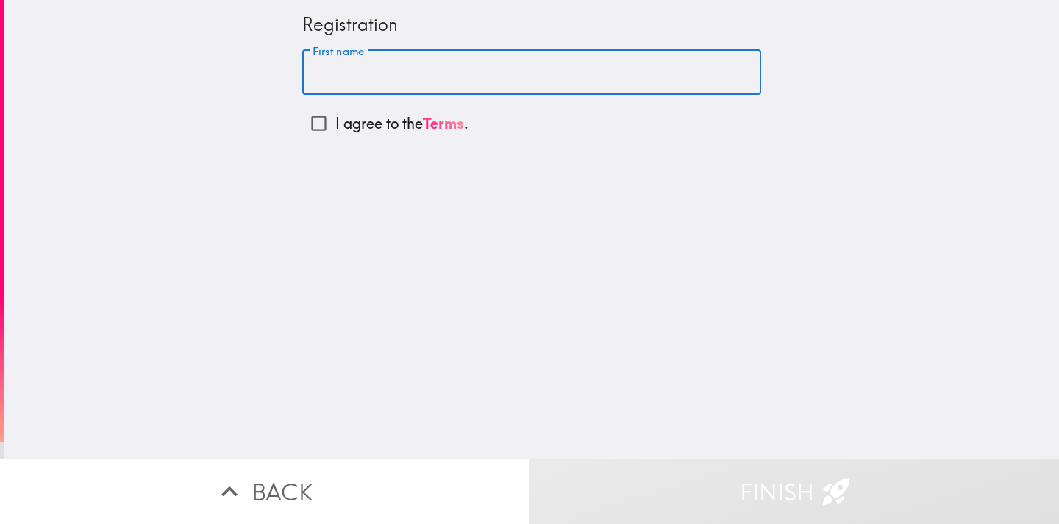
click at [345, 65] on input "First name" at bounding box center [531, 73] width 459 height 46
type input "[PERSON_NAME]"
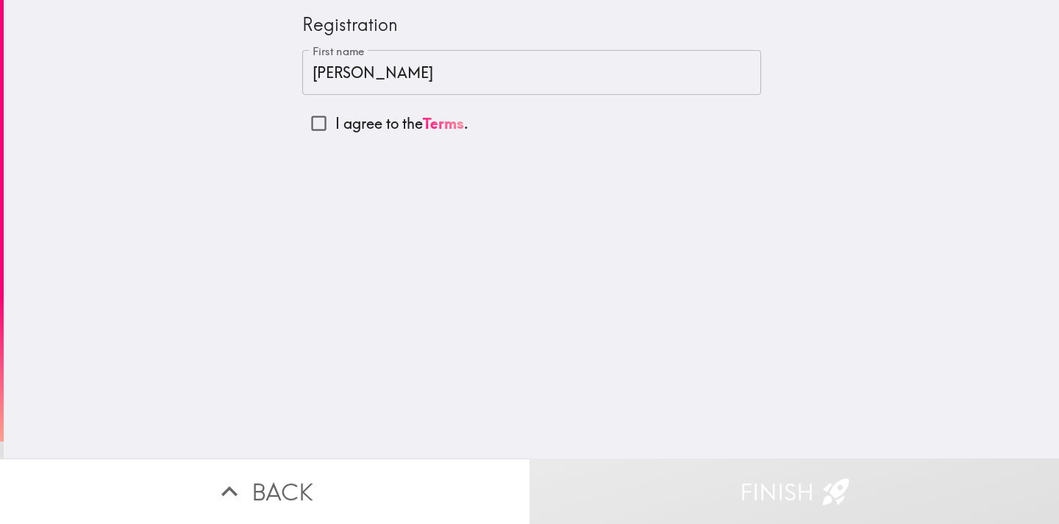
click at [232, 129] on div "Registration First name [PERSON_NAME] First name I agree to the Terms ." at bounding box center [531, 229] width 1055 height 458
click at [322, 125] on input "I agree to the Terms ." at bounding box center [318, 123] width 33 height 33
checkbox input "true"
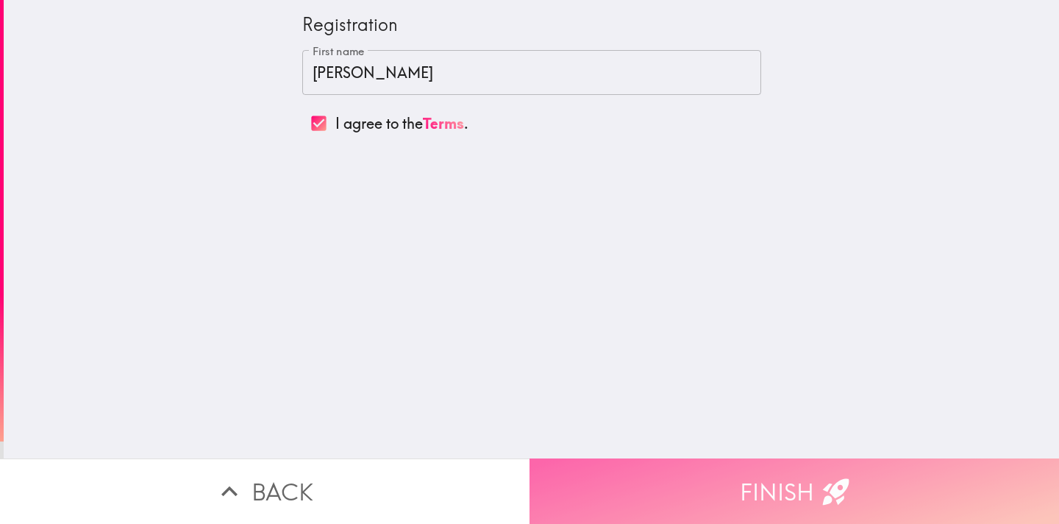
click at [657, 501] on button "Finish" at bounding box center [795, 490] width 530 height 65
